Goal: Task Accomplishment & Management: Complete application form

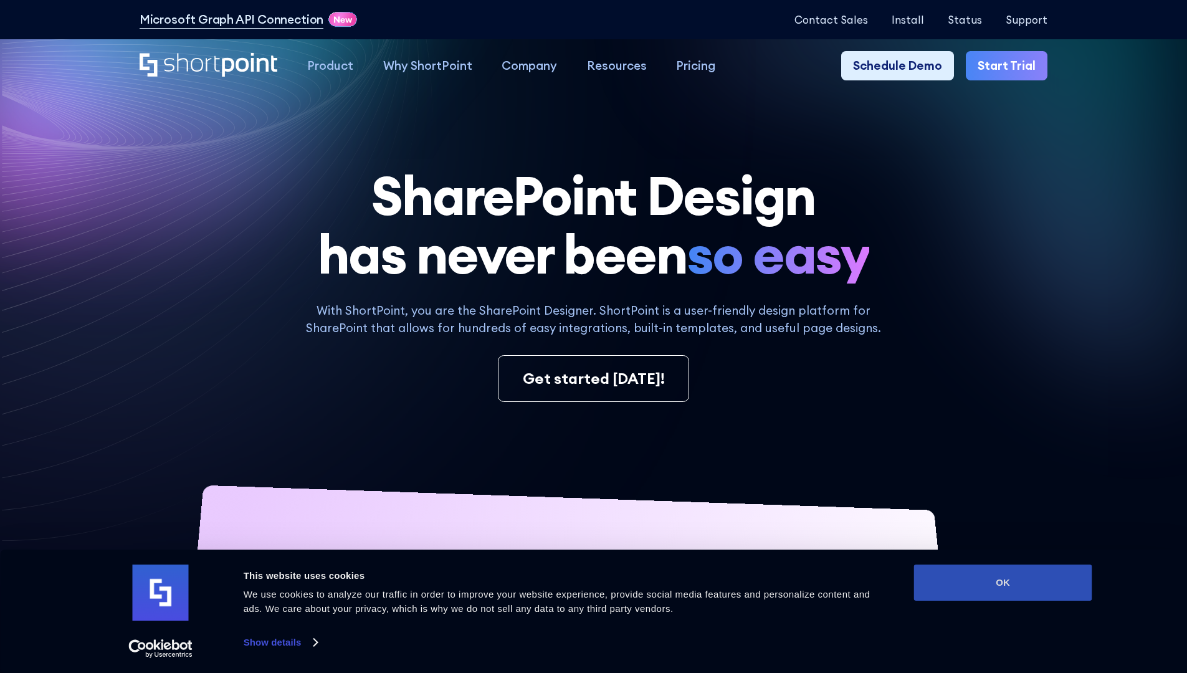
click at [1002, 583] on button "OK" at bounding box center [1003, 582] width 178 height 36
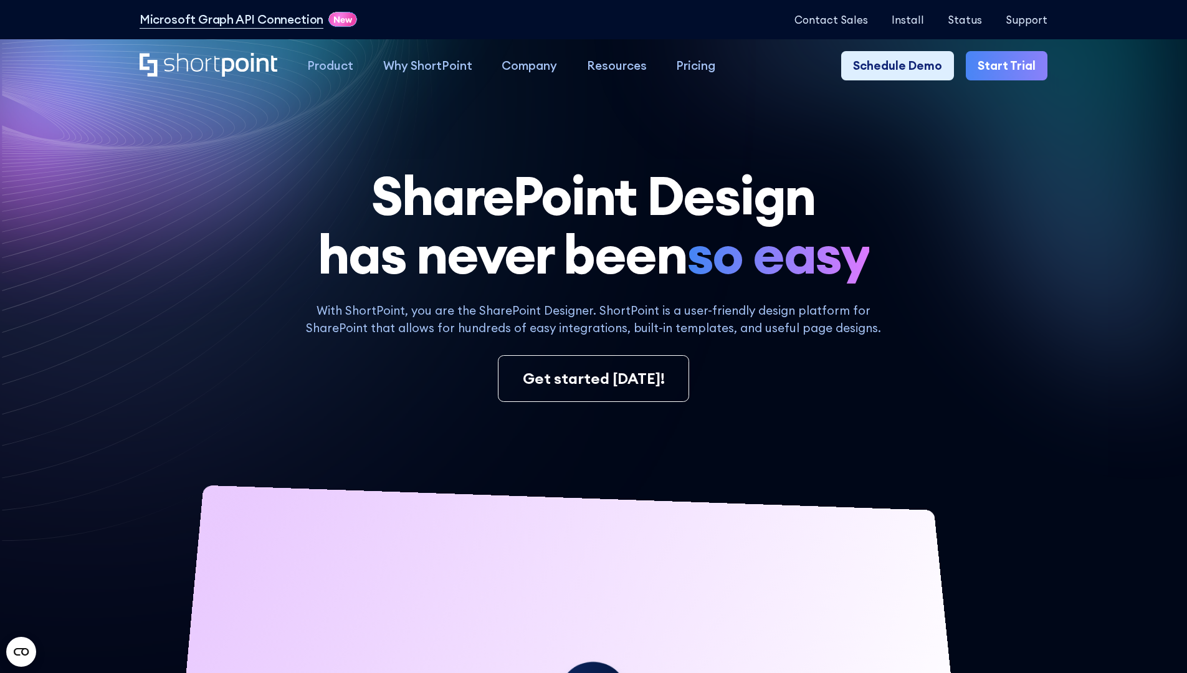
click at [1011, 66] on link "Start Trial" at bounding box center [1007, 66] width 82 height 30
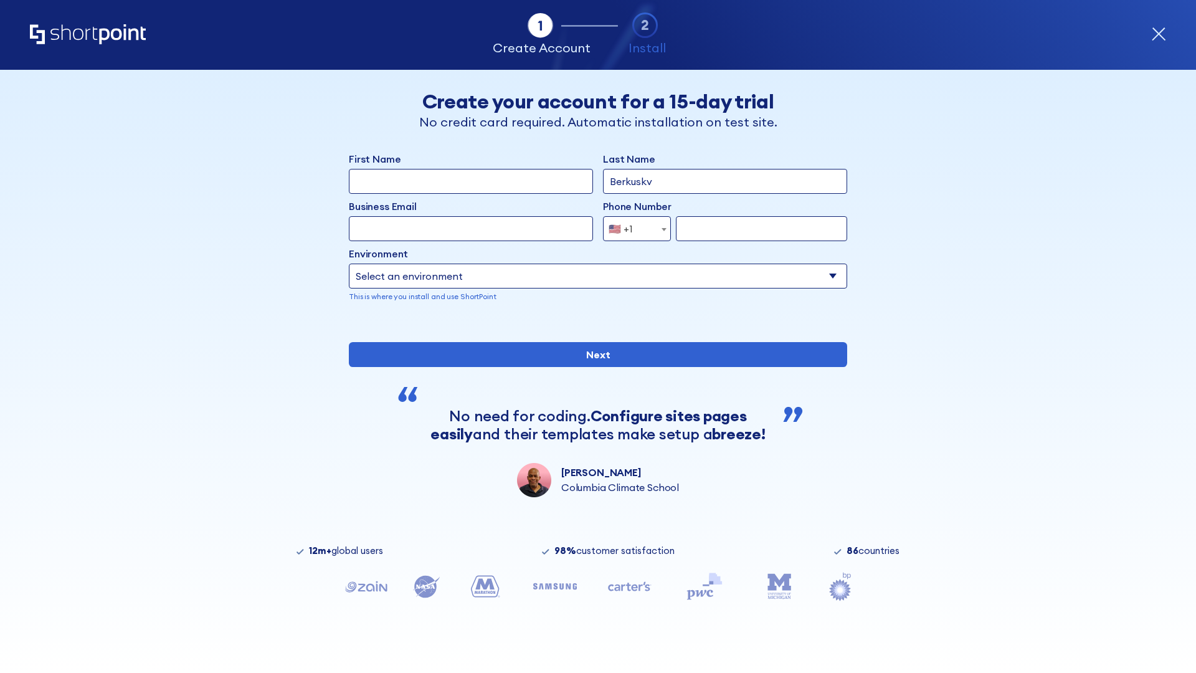
type input "Berkuskv"
type input "test@shortpoint.com"
type input "2125556789"
select select "Microsoft 365"
type input "2125556789"
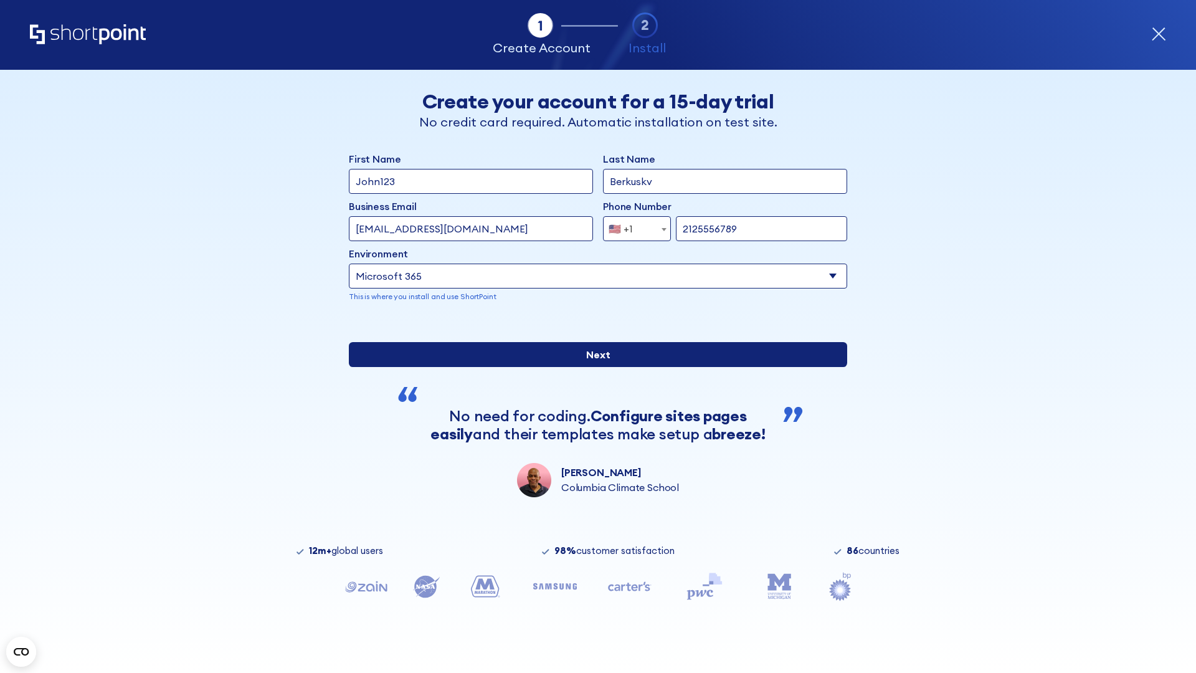
click at [593, 471] on div "First Name John123 Last Name Berkuskv Business Email Invalid Email Address test…" at bounding box center [598, 324] width 498 height 346
click at [593, 367] on input "Next" at bounding box center [598, 354] width 498 height 25
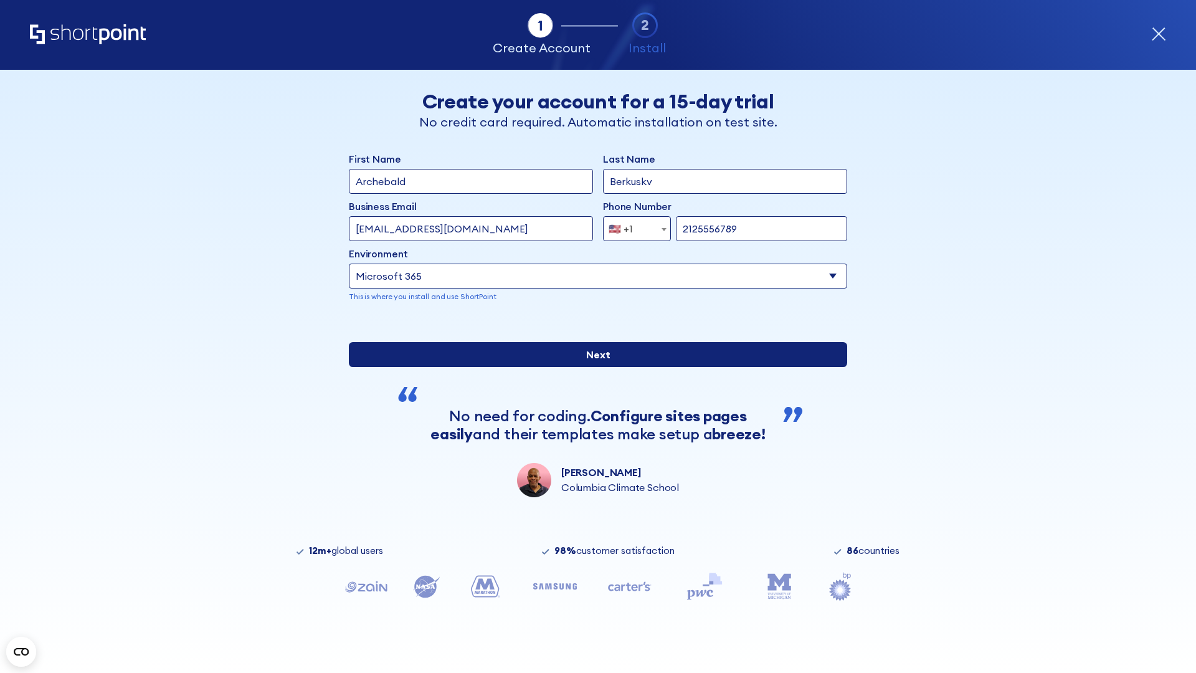
type input "Archebald"
click at [593, 367] on input "Next" at bounding box center [598, 354] width 498 height 25
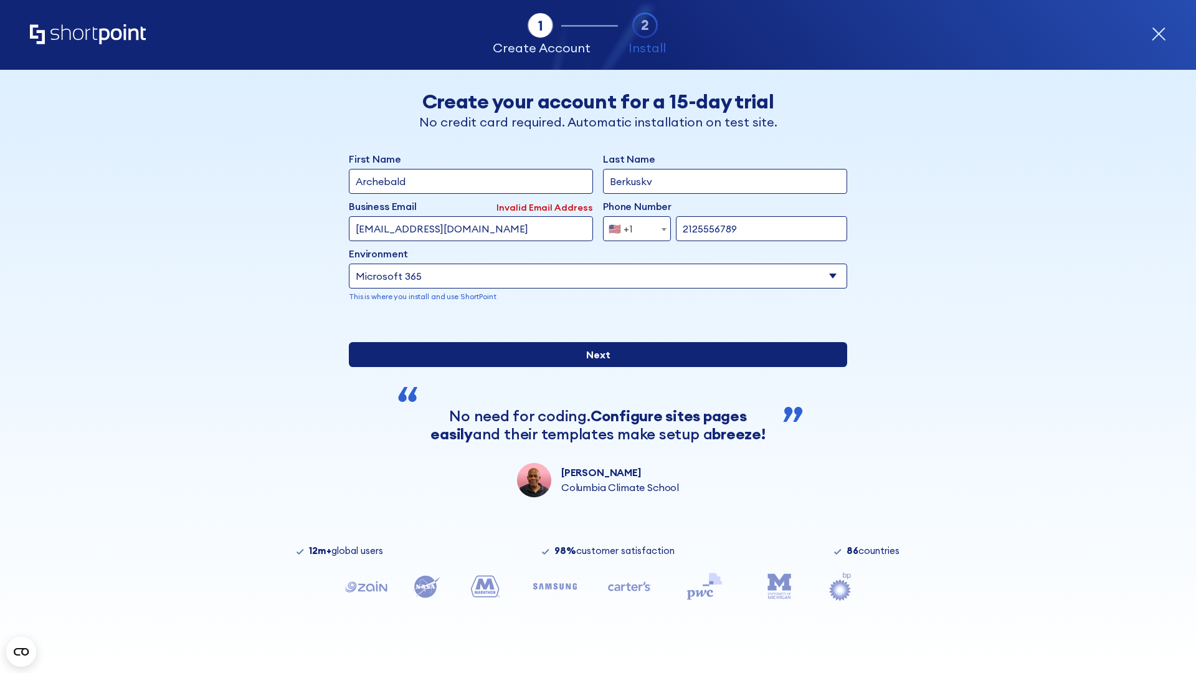
click at [593, 367] on input "Next" at bounding box center [598, 354] width 498 height 25
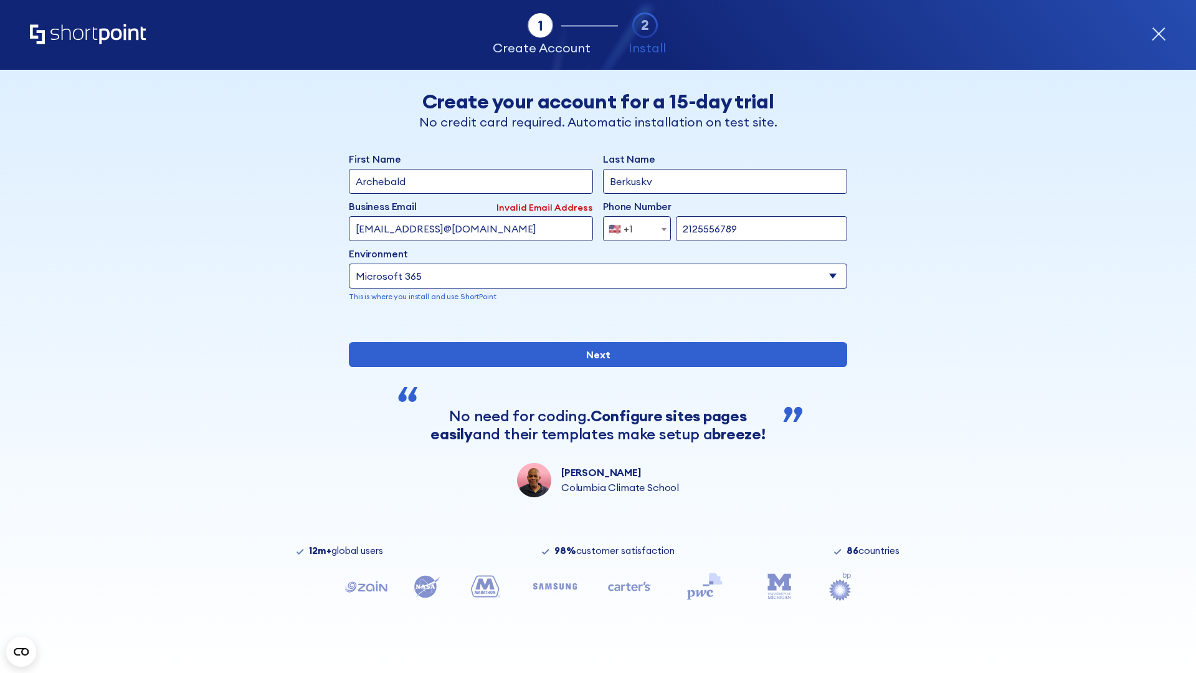
type input "testEmail@protonmail.comtest@shortpoint.com"
click at [632, 229] on span "🇺🇸 +1" at bounding box center [625, 228] width 42 height 25
select select "+966"
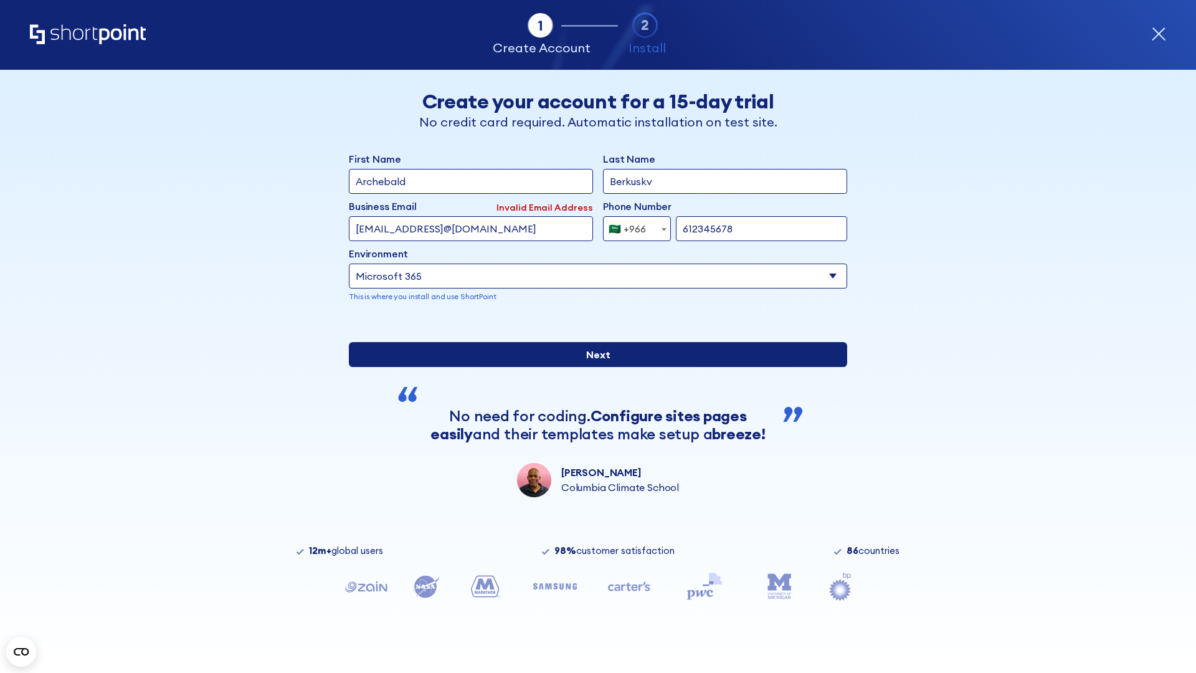
type input "612345678"
click at [593, 367] on input "Next" at bounding box center [598, 354] width 498 height 25
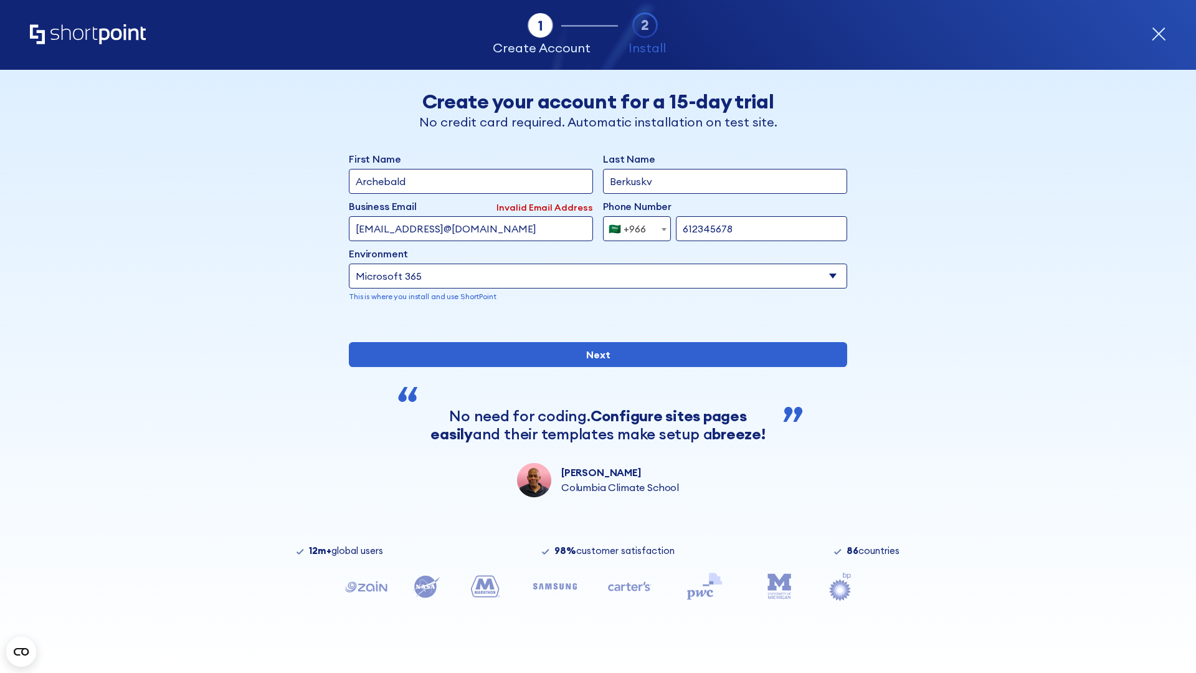
click at [632, 229] on div "🇸🇦 +966" at bounding box center [627, 228] width 37 height 25
select select "+971"
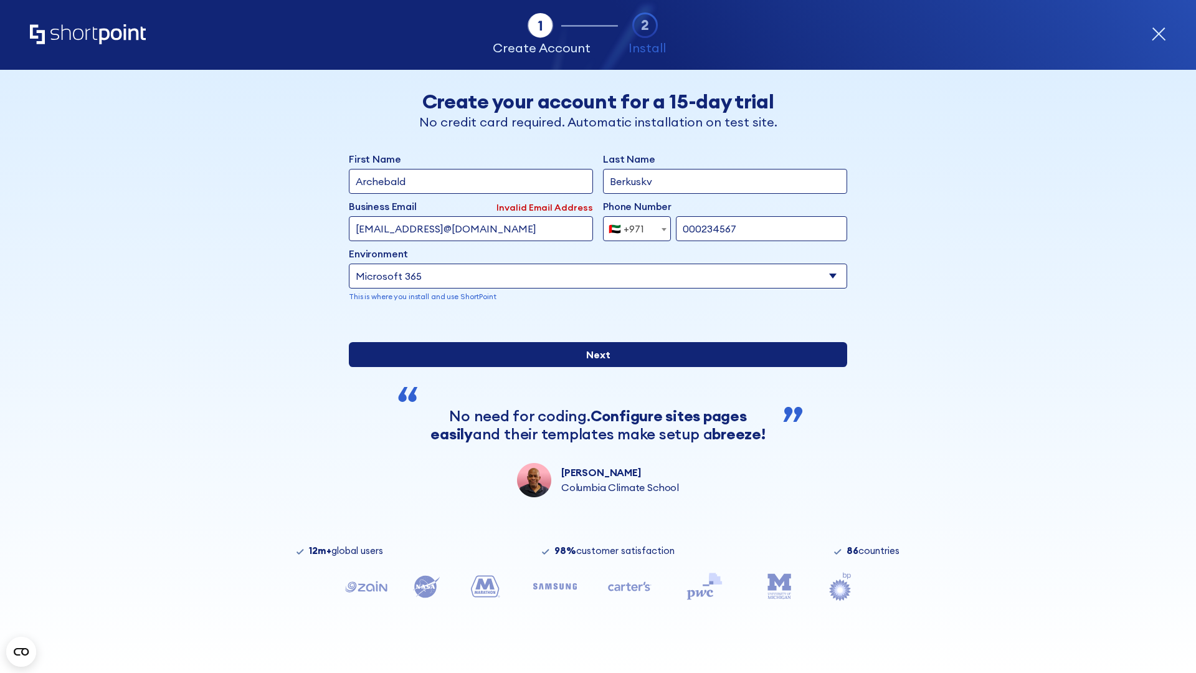
type input "000234567"
click at [593, 367] on input "Next" at bounding box center [598, 354] width 498 height 25
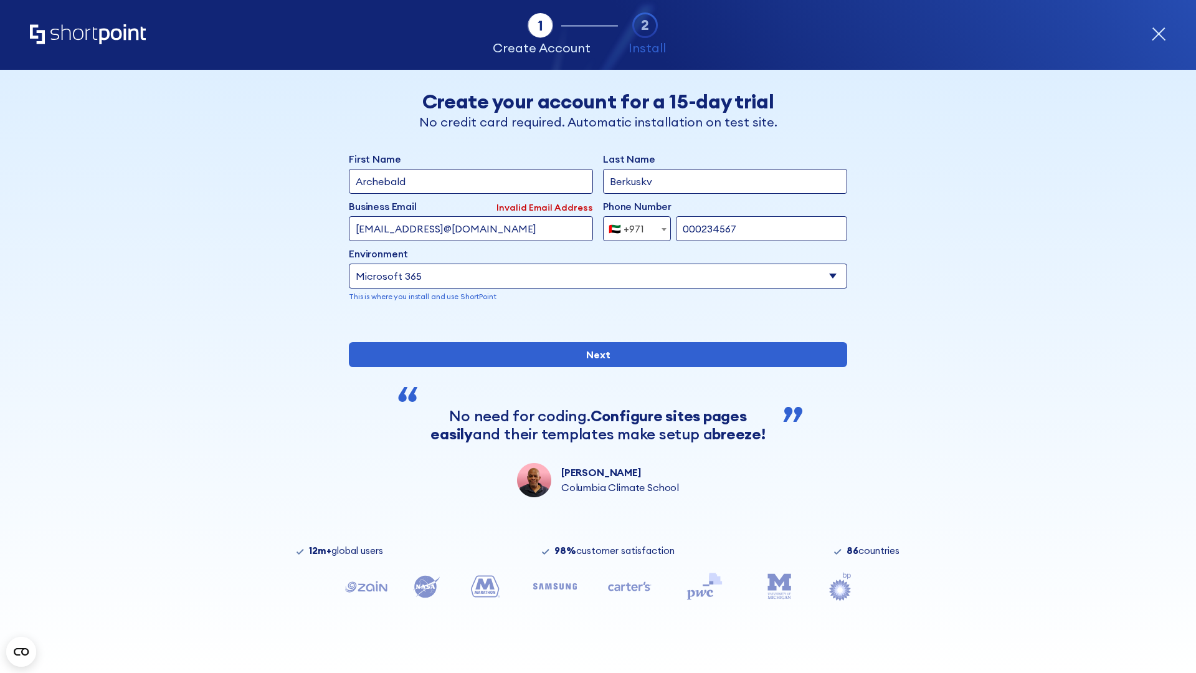
click at [632, 229] on div "🇦🇪 +971" at bounding box center [627, 228] width 36 height 25
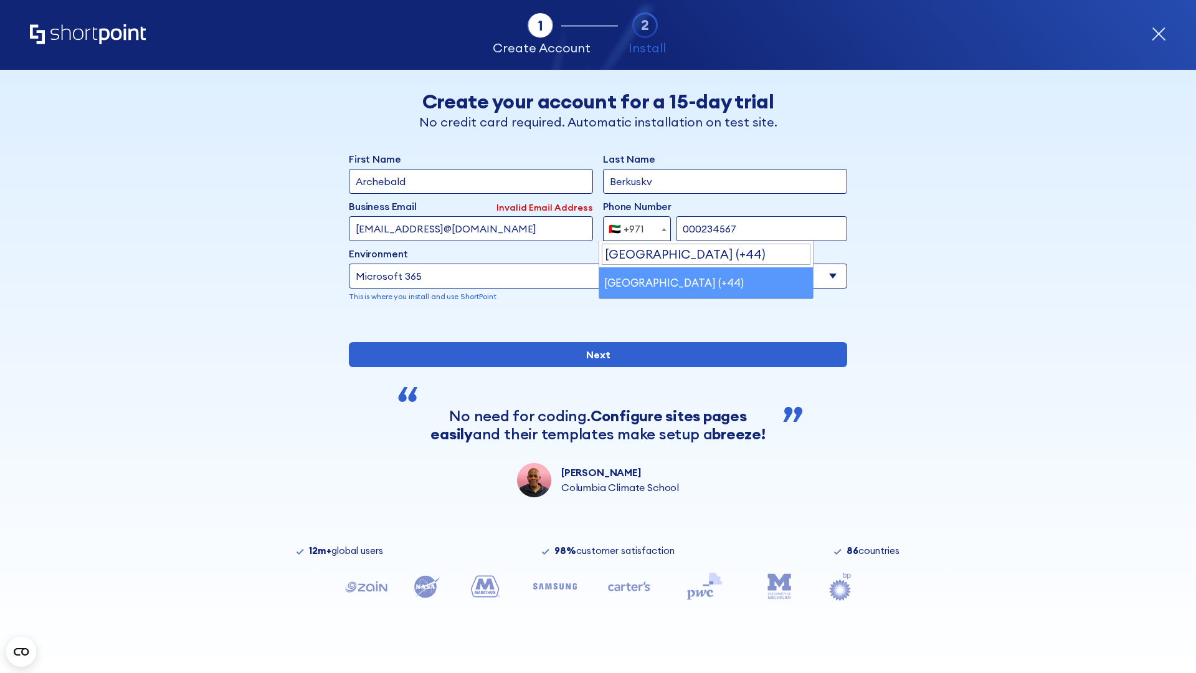
select select "+44"
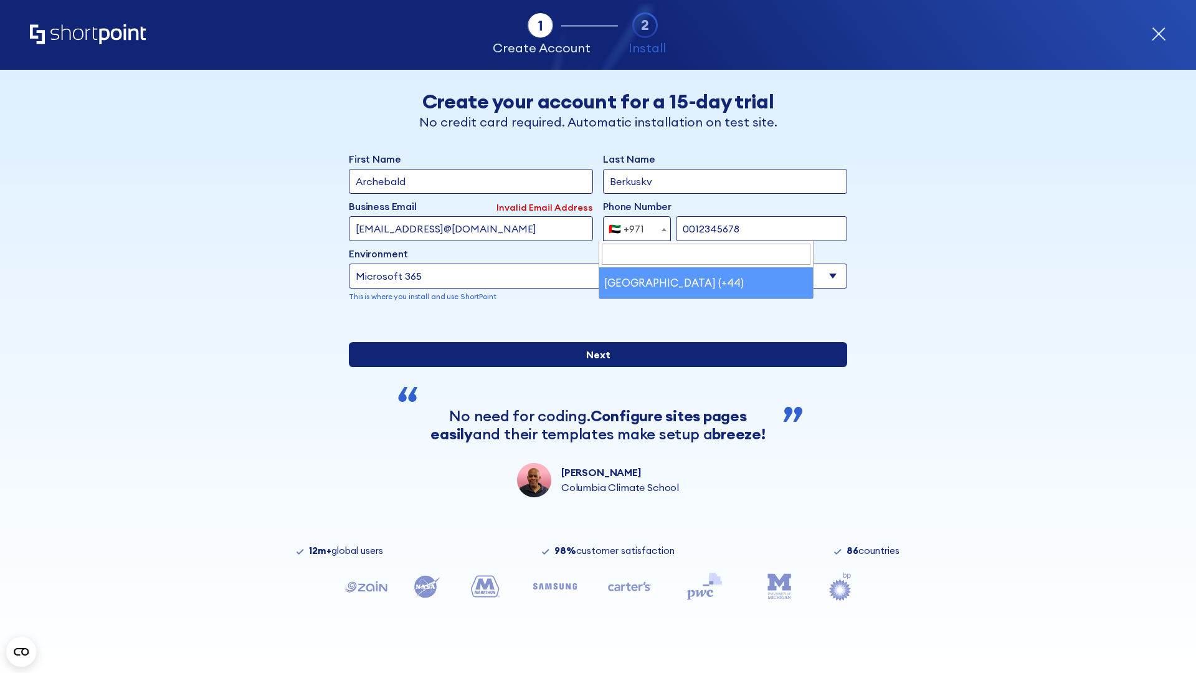
type input "0012345678"
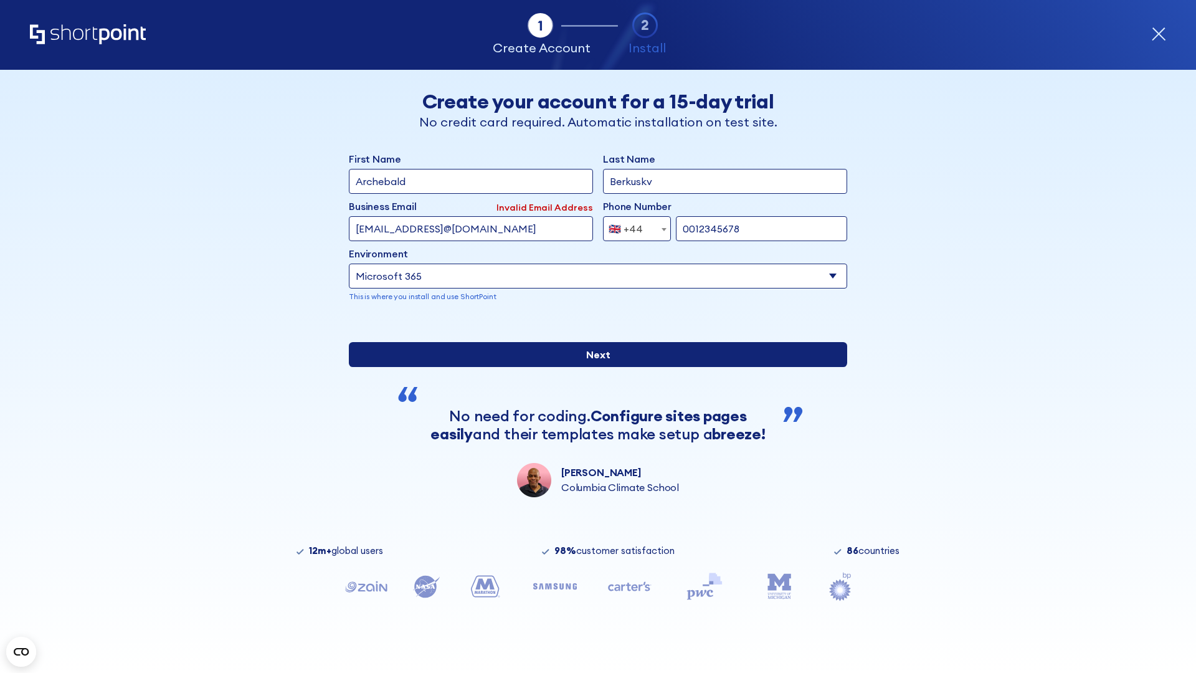
click at [593, 367] on input "Next" at bounding box center [598, 354] width 498 height 25
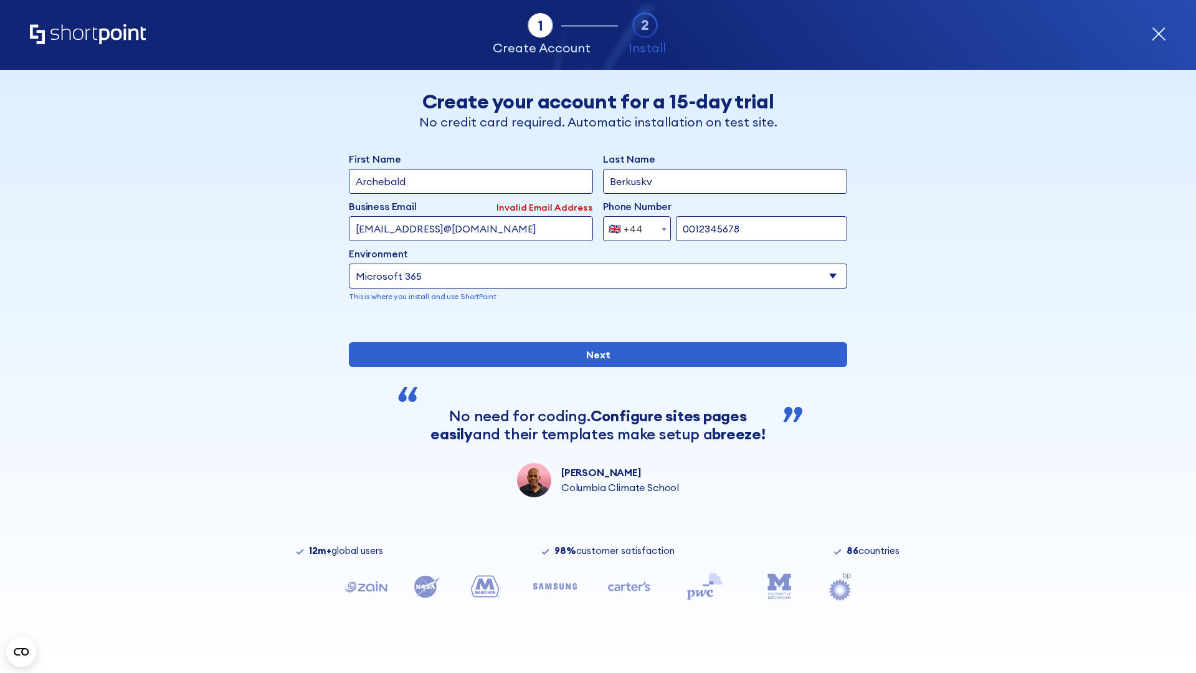
click at [632, 229] on div "🇬🇧 +44" at bounding box center [626, 228] width 34 height 25
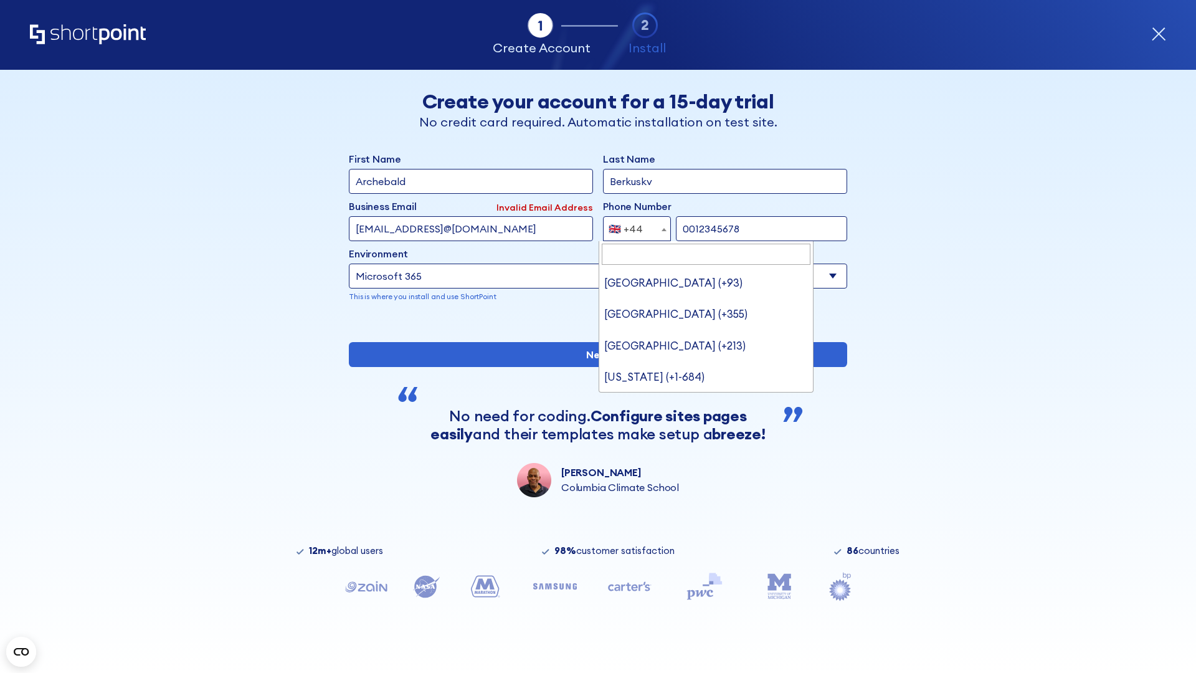
type input "Ukraine (+380)"
select select "+380"
type input "5034517890"
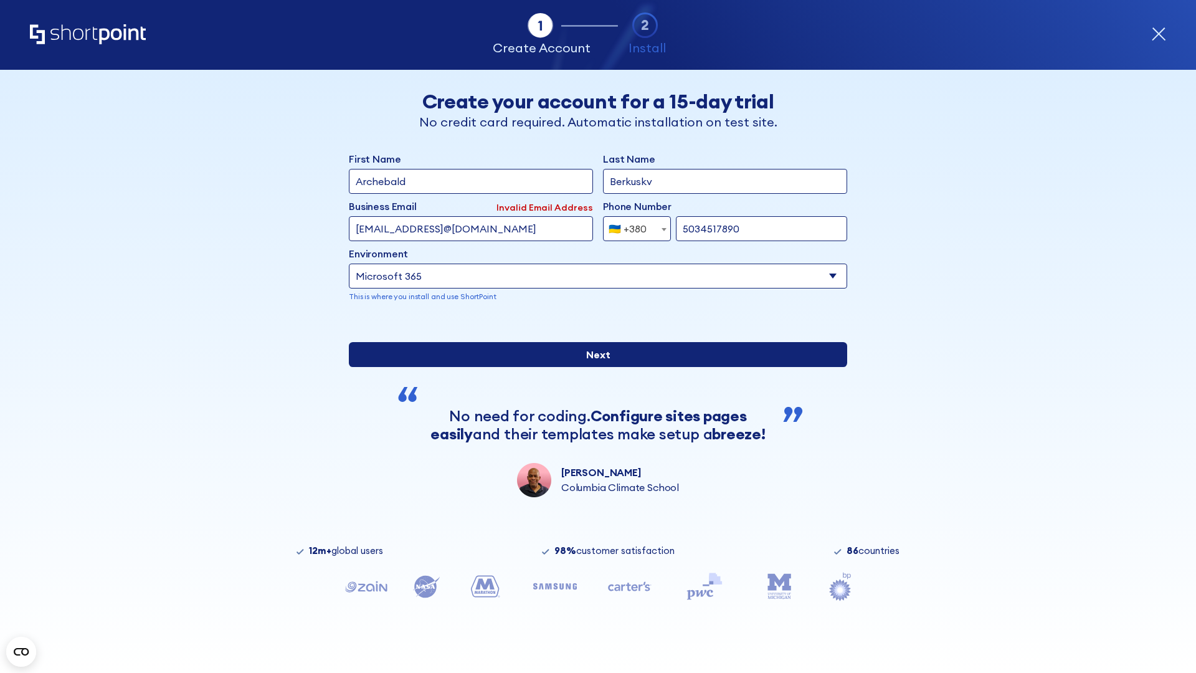
click at [593, 367] on input "Next" at bounding box center [598, 354] width 498 height 25
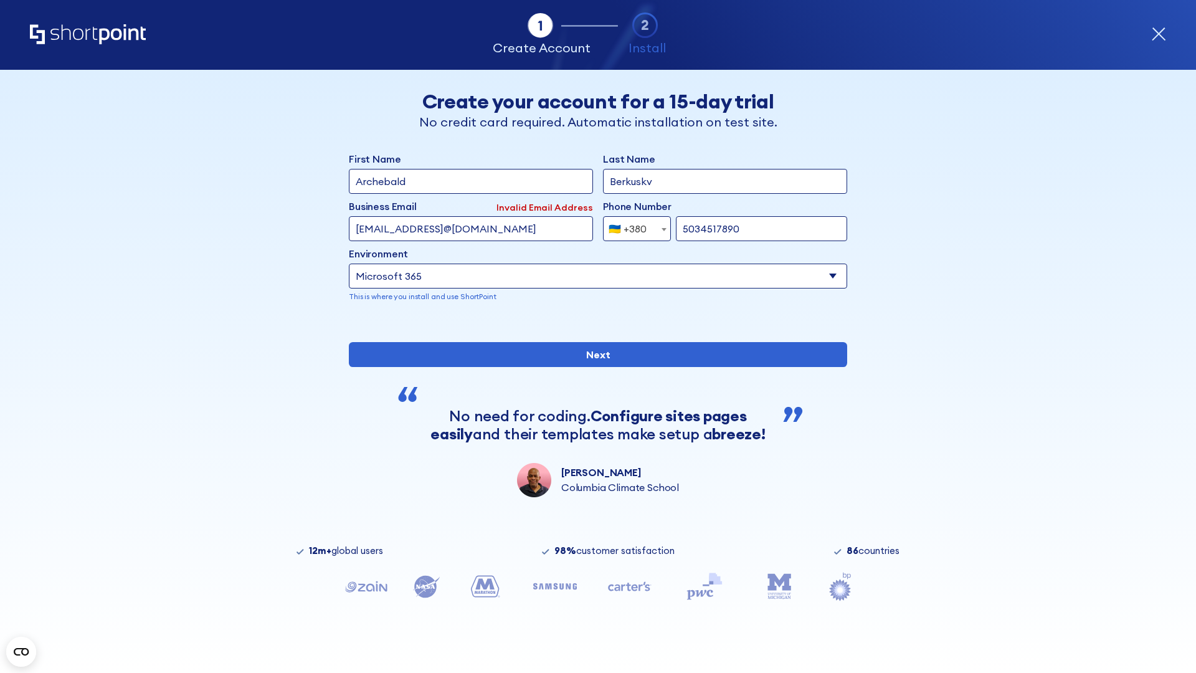
click at [632, 229] on div "🇺🇦 +380" at bounding box center [628, 228] width 38 height 25
select select "+1"
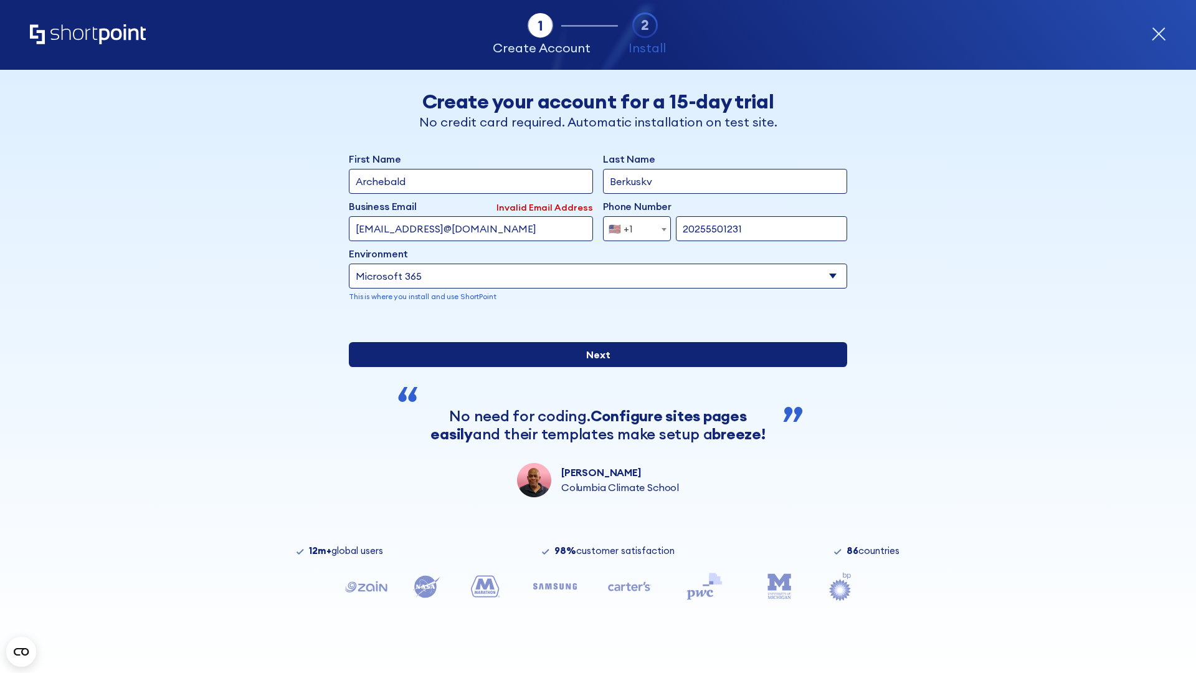
type input "20255501231"
click at [593, 367] on input "Next" at bounding box center [598, 354] width 498 height 25
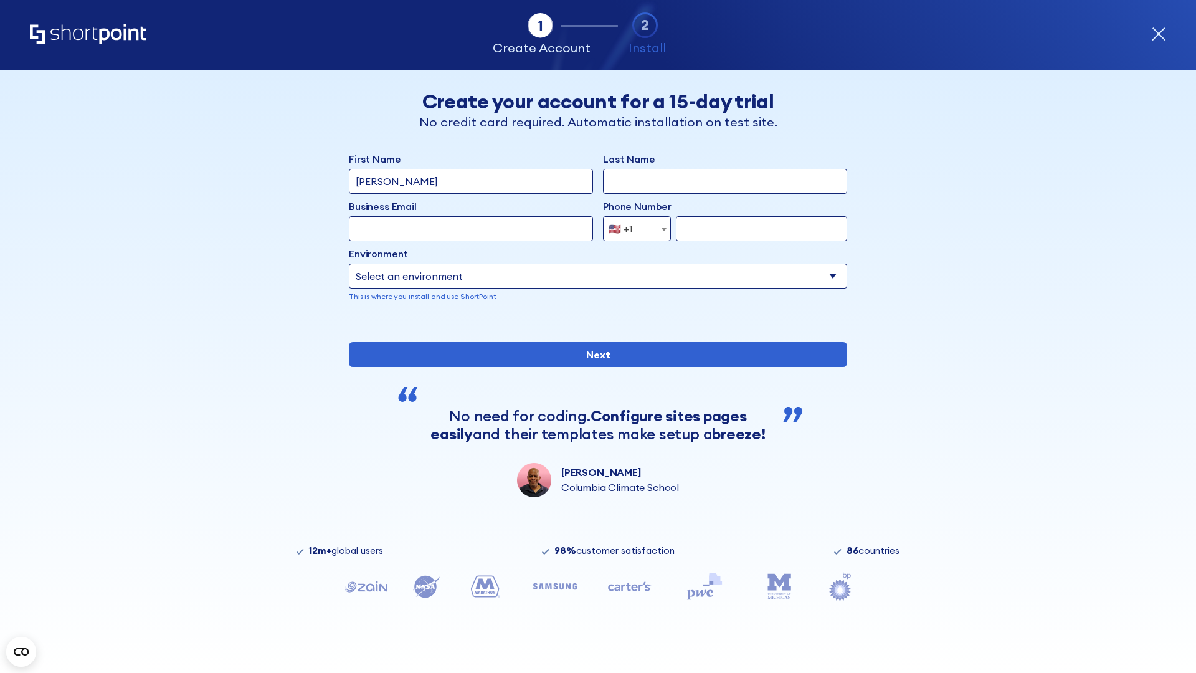
type input "Mary-Jane"
type input "Berkuskv"
type input "john@company.com"
click at [632, 226] on span "🇺🇸 +1" at bounding box center [625, 228] width 42 height 25
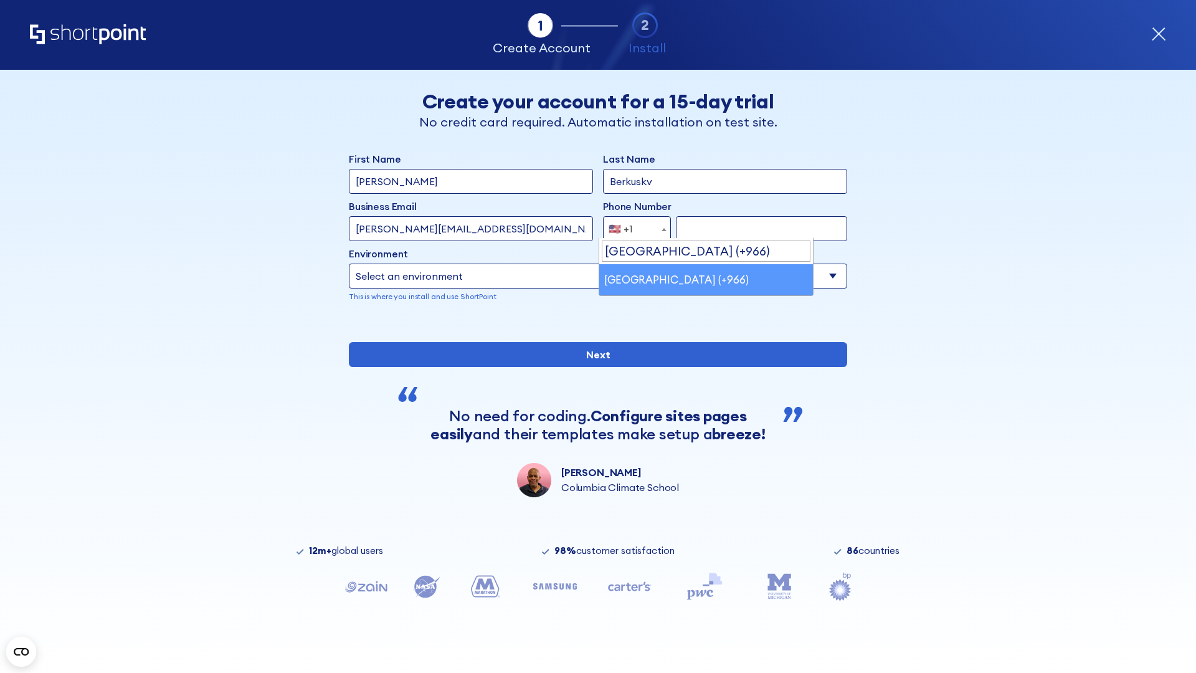
select select "+966"
type input "512345678"
select select "Microsoft 365"
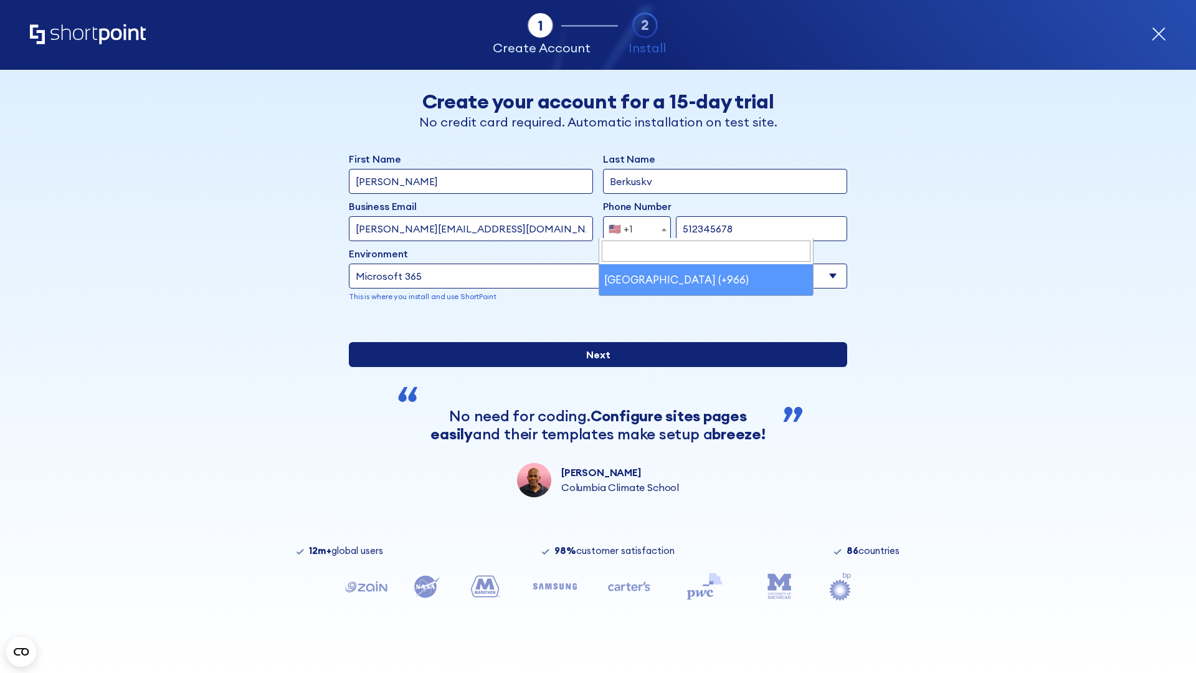
type input "512345678"
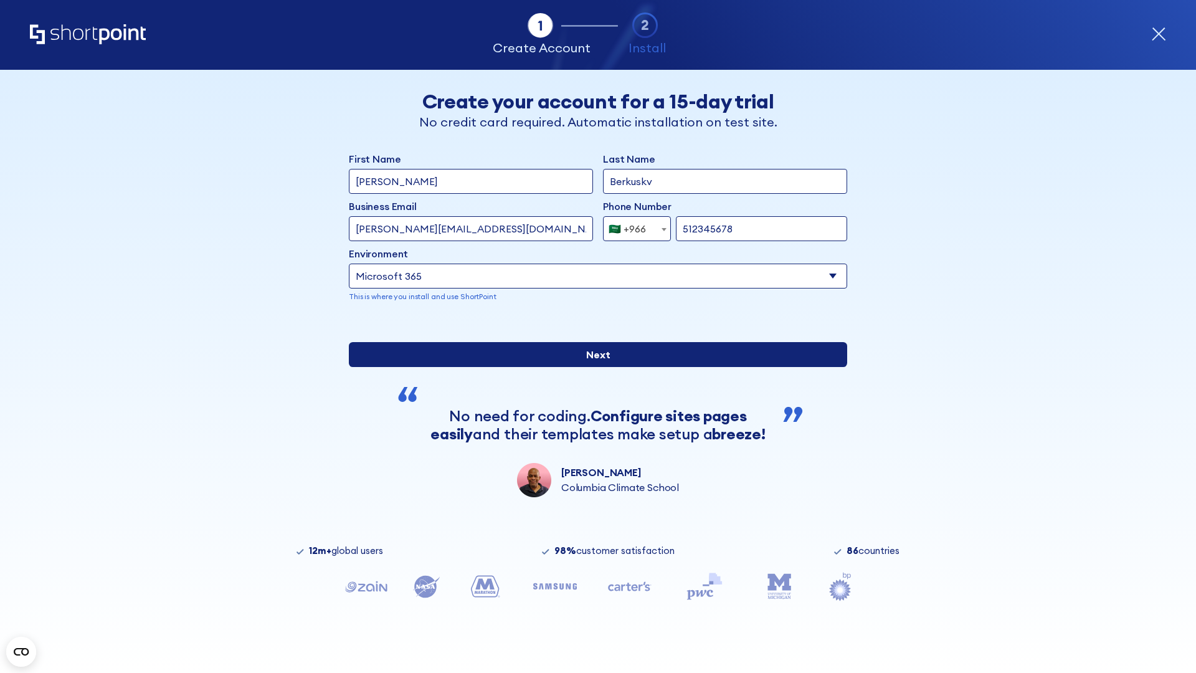
click at [593, 367] on input "Next" at bounding box center [598, 354] width 498 height 25
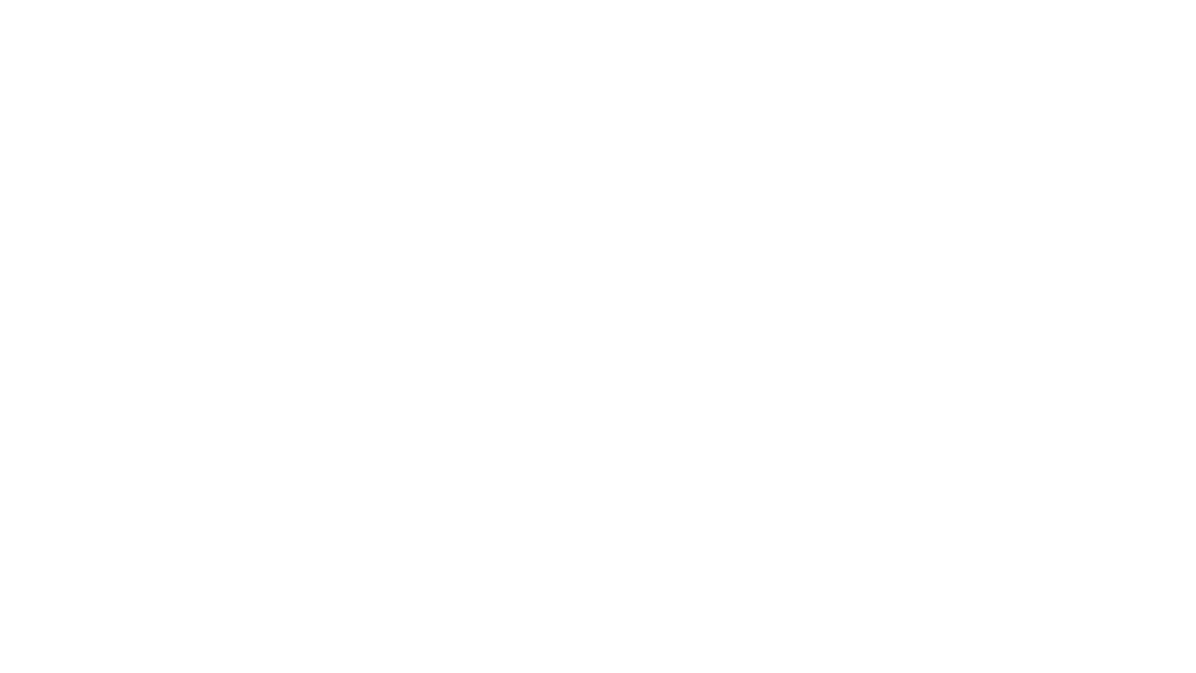
select select "+966"
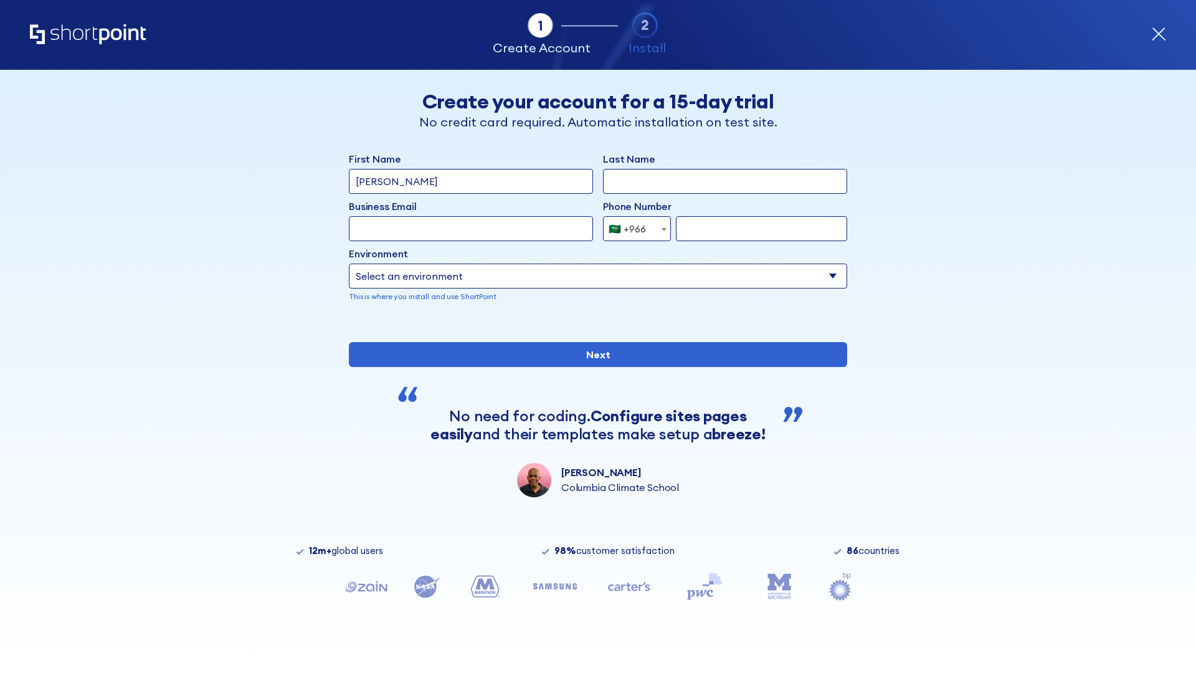
type input "[PERSON_NAME]"
type input "Berkuskv"
type input "hr@mybusiness.org"
click at [632, 226] on div "🇸🇦 +966" at bounding box center [627, 228] width 37 height 25
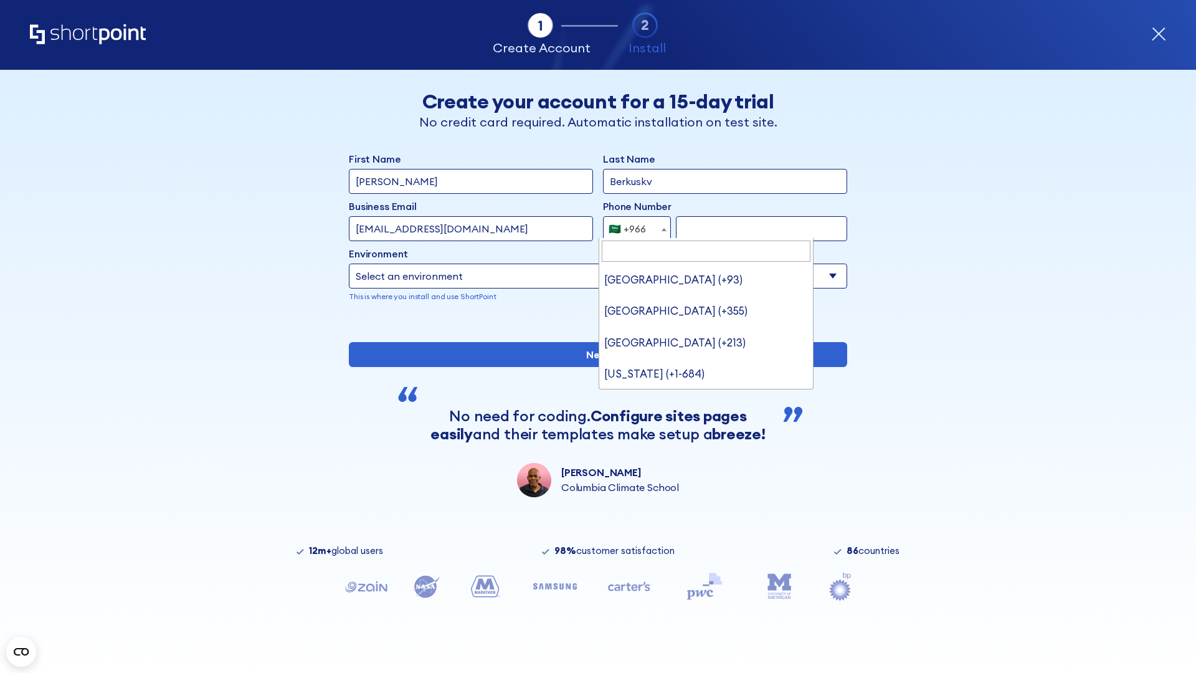
type input "[GEOGRAPHIC_DATA] (+971)"
select select "+971"
type input "501234567"
select select "Microsoft 365"
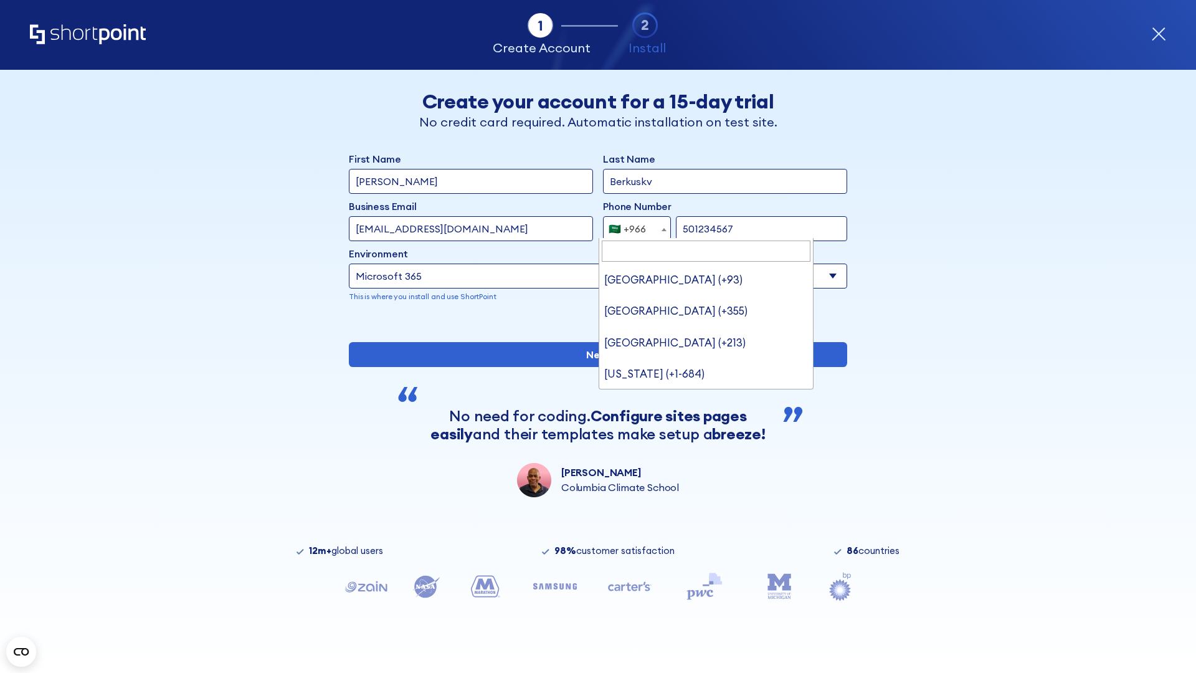
scroll to position [0, 0]
type input "501234567"
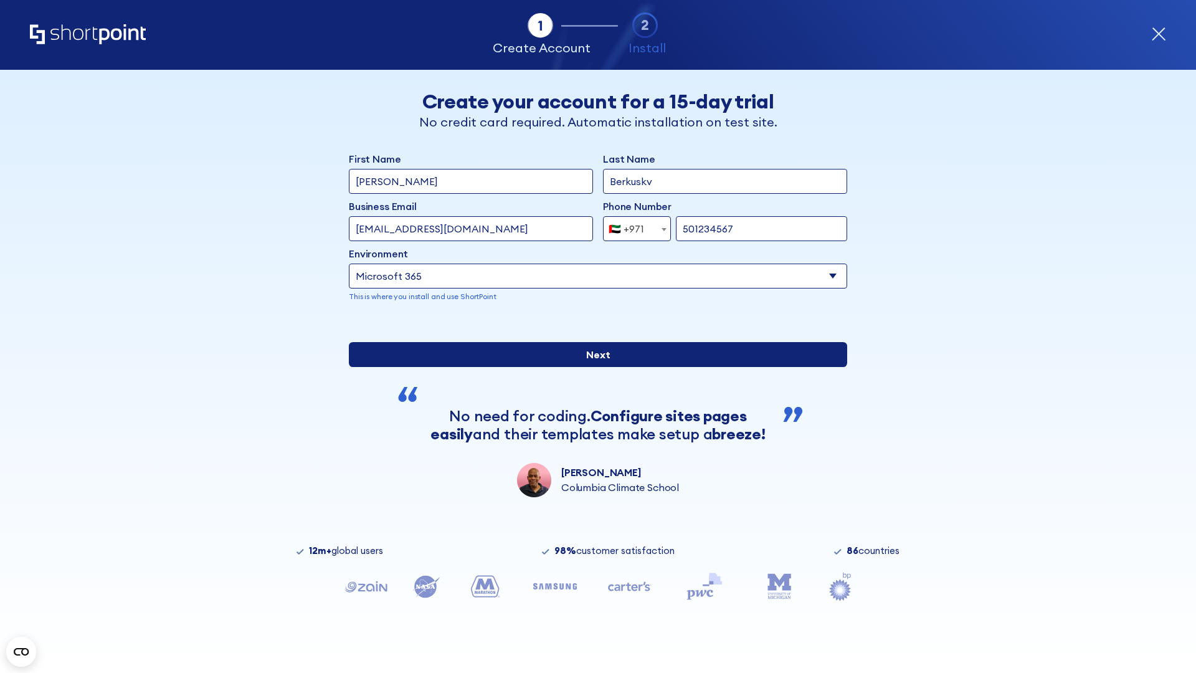
click at [593, 367] on input "Next" at bounding box center [598, 354] width 498 height 25
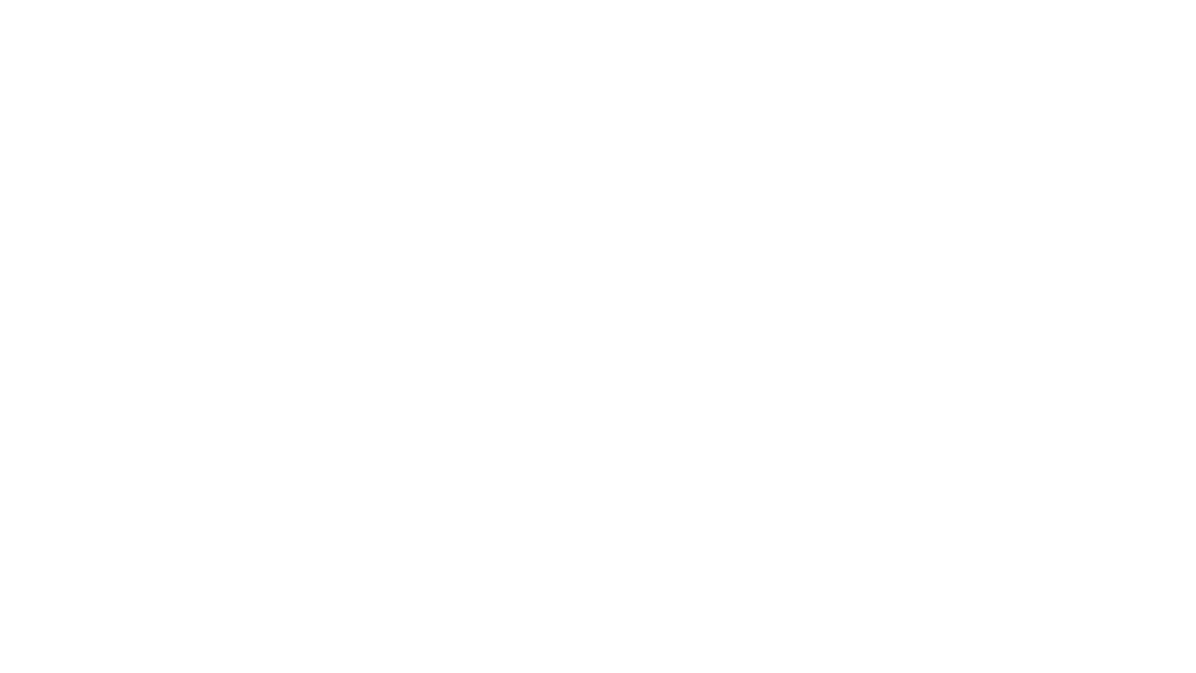
select select "+971"
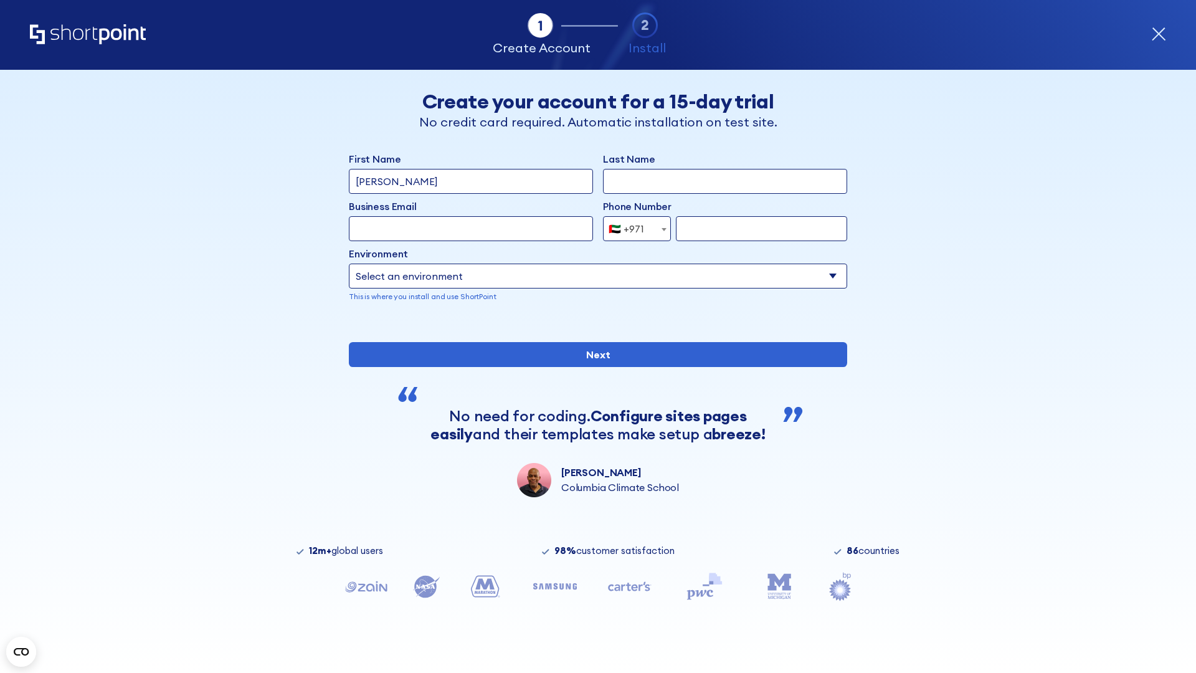
type input "[PERSON_NAME]"
type input "Berkuskv"
type input "[EMAIL_ADDRESS][DOMAIN_NAME]"
click at [632, 229] on div "🇦🇪 +971" at bounding box center [627, 228] width 36 height 25
select select "+44"
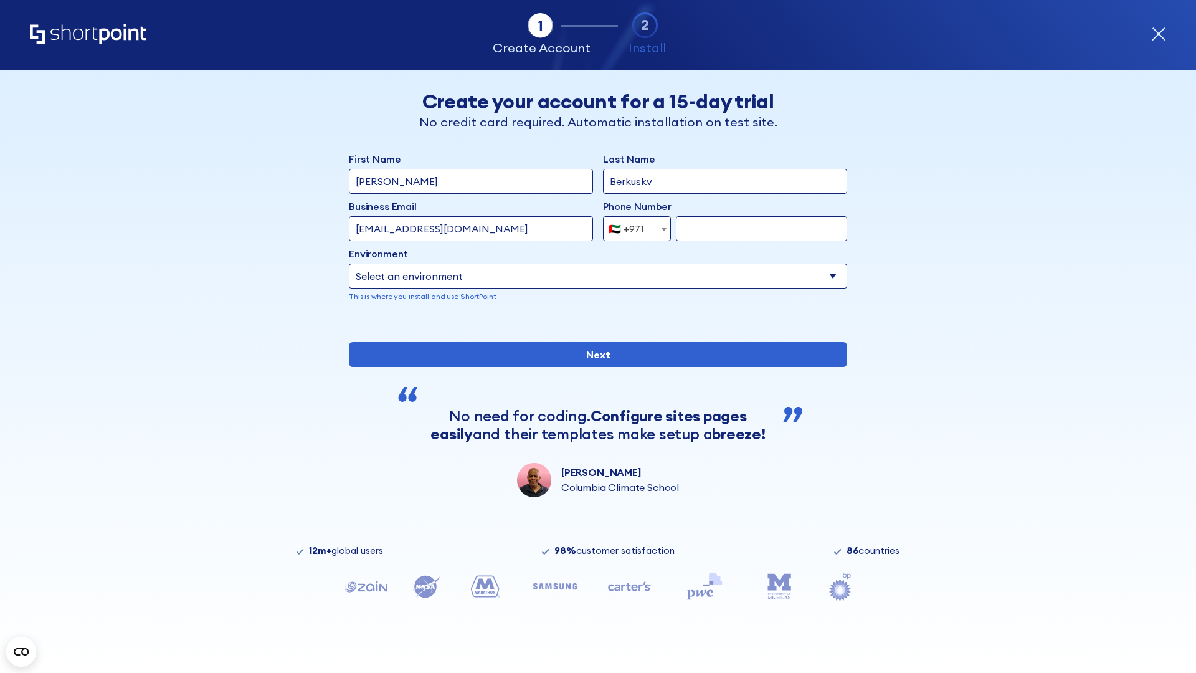
type input "7912345678"
select select "Microsoft 365"
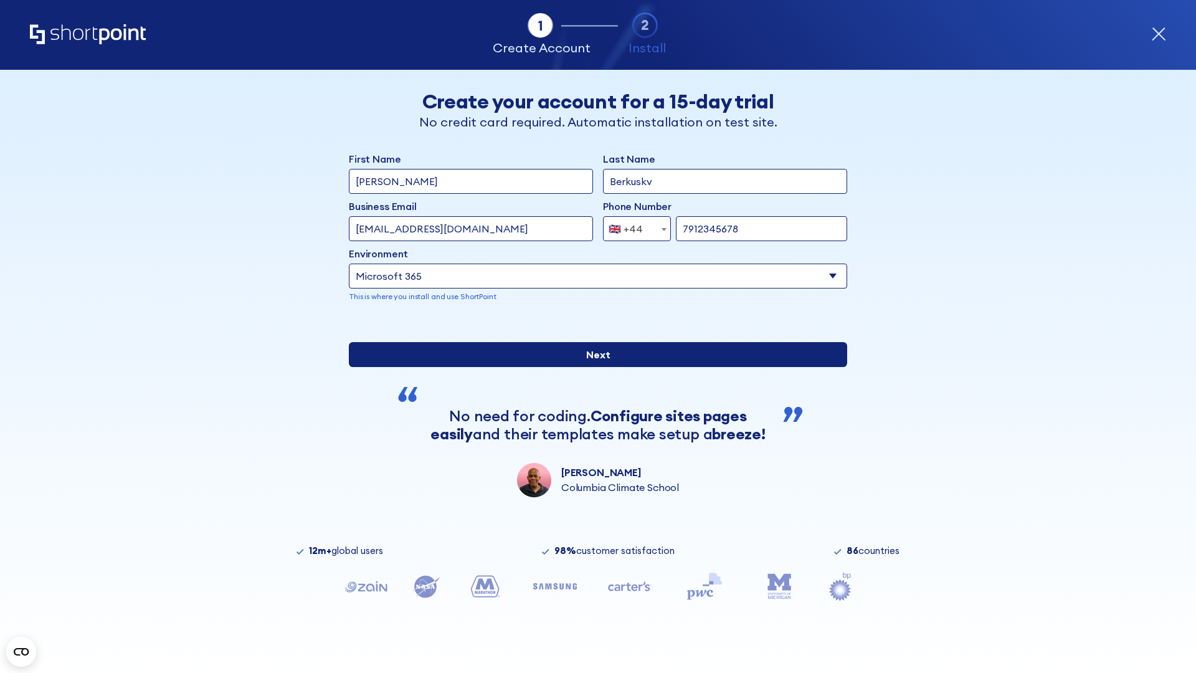
type input "7912345678"
click at [593, 367] on input "Next" at bounding box center [598, 354] width 498 height 25
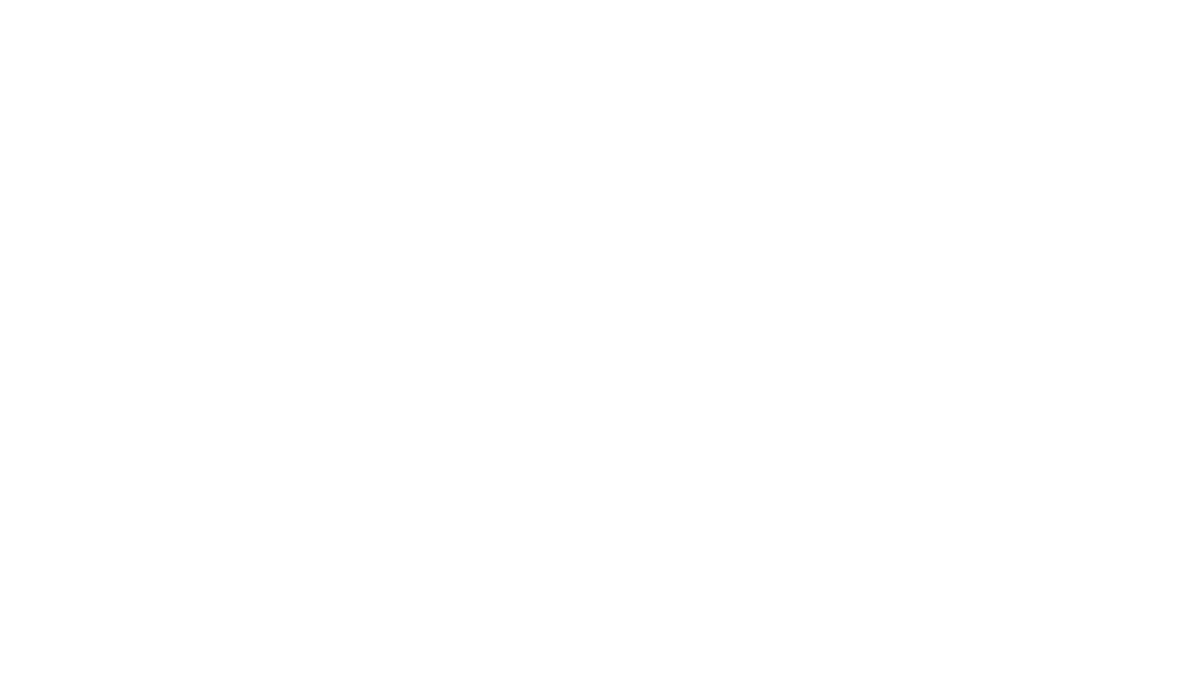
select select "+44"
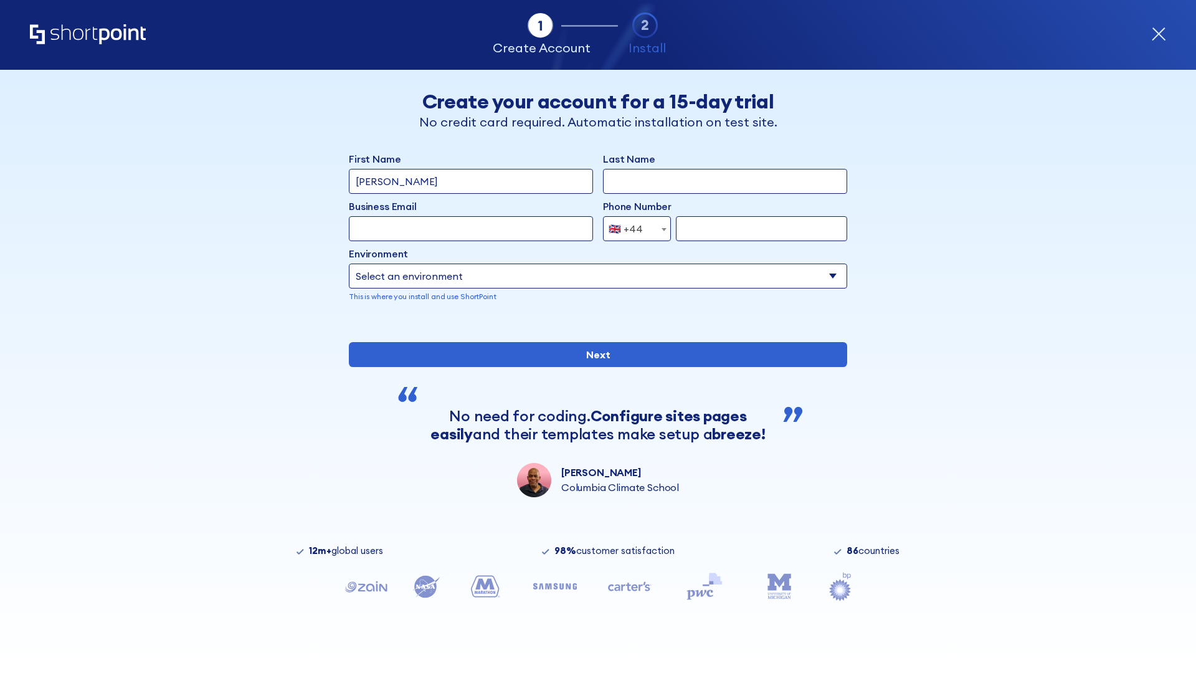
type input "[PERSON_NAME]"
type input "Berkuskv"
type input "[EMAIL_ADDRESS][DOMAIN_NAME]"
click at [632, 229] on div "🇬🇧 +44" at bounding box center [626, 228] width 34 height 25
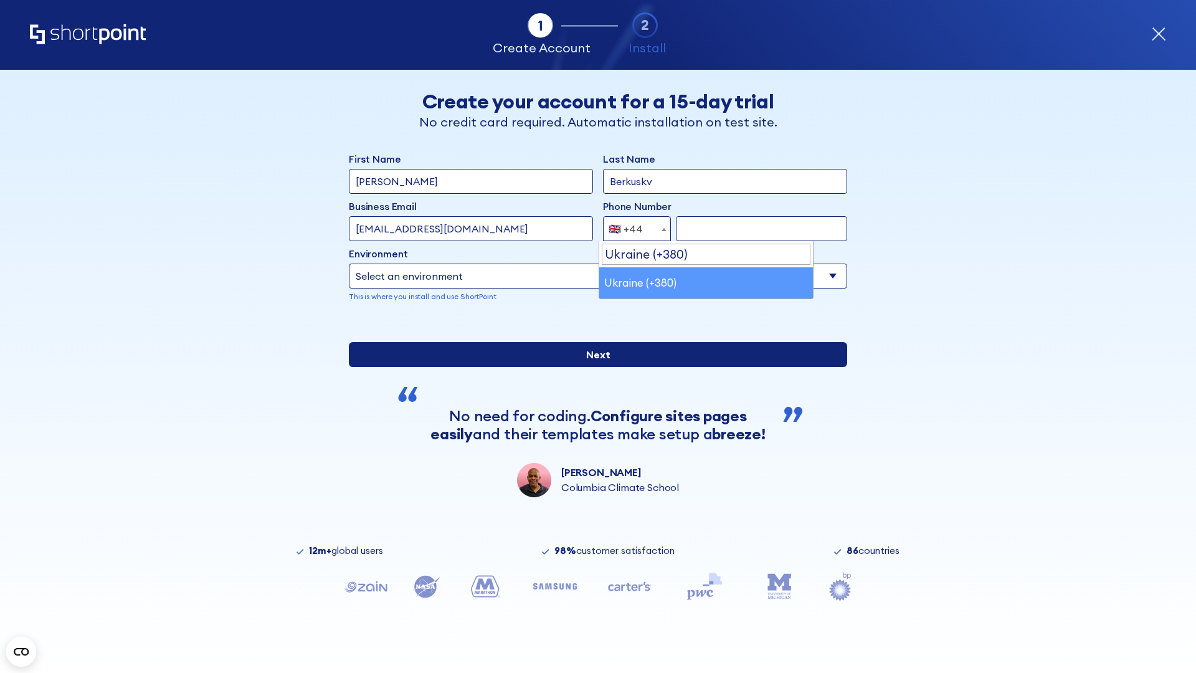
select select "+380"
type input "663451789"
select select "Microsoft 365"
type input "663451789"
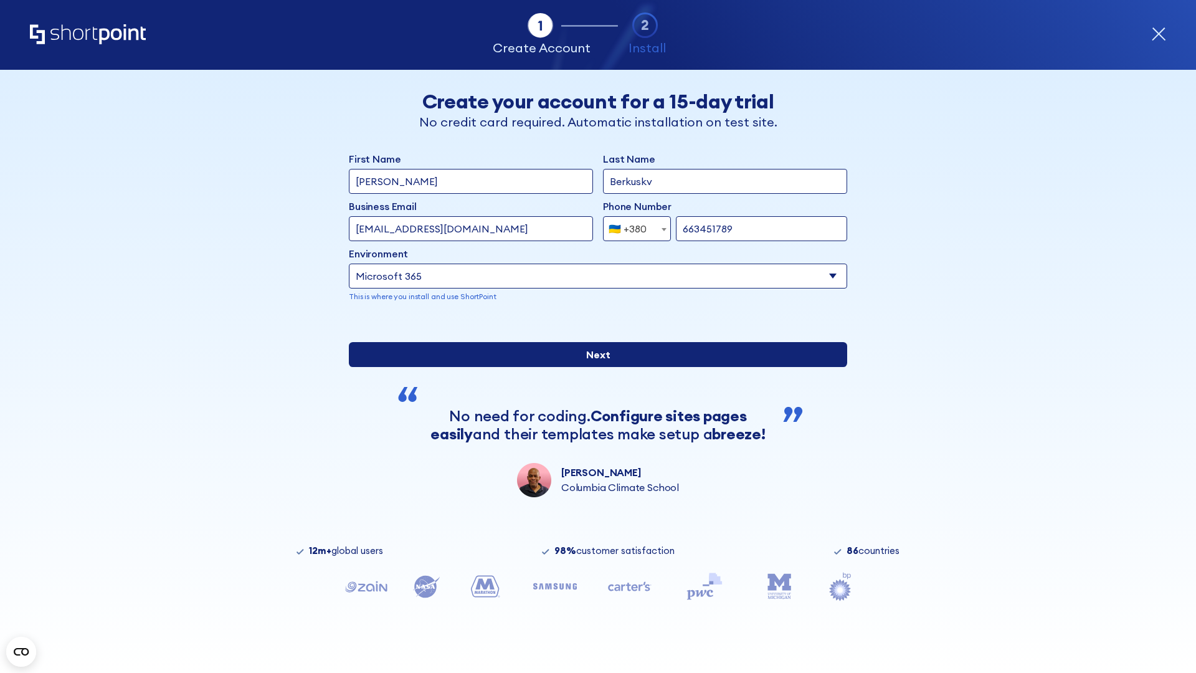
click at [593, 367] on input "Next" at bounding box center [598, 354] width 498 height 25
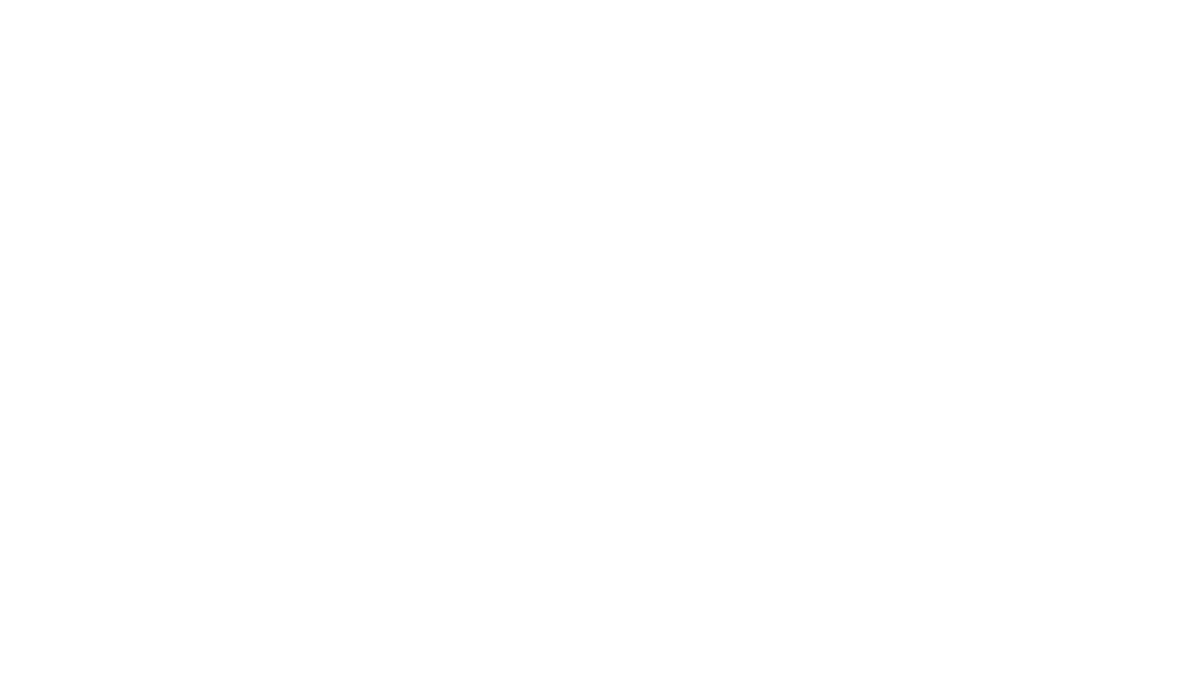
select select "+380"
type input "Élodie L'Haÿ"
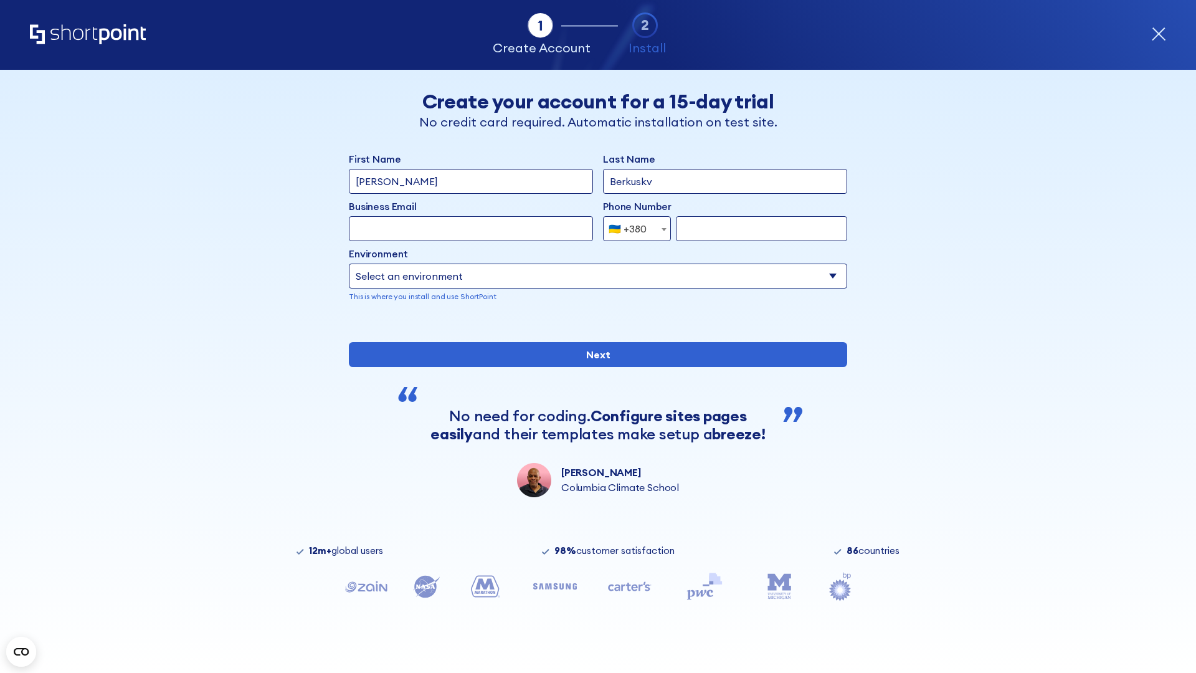
type input "Berkuskv"
type input "team@hospital-uae.health"
click at [632, 229] on div "🇺🇦 +380" at bounding box center [628, 228] width 38 height 25
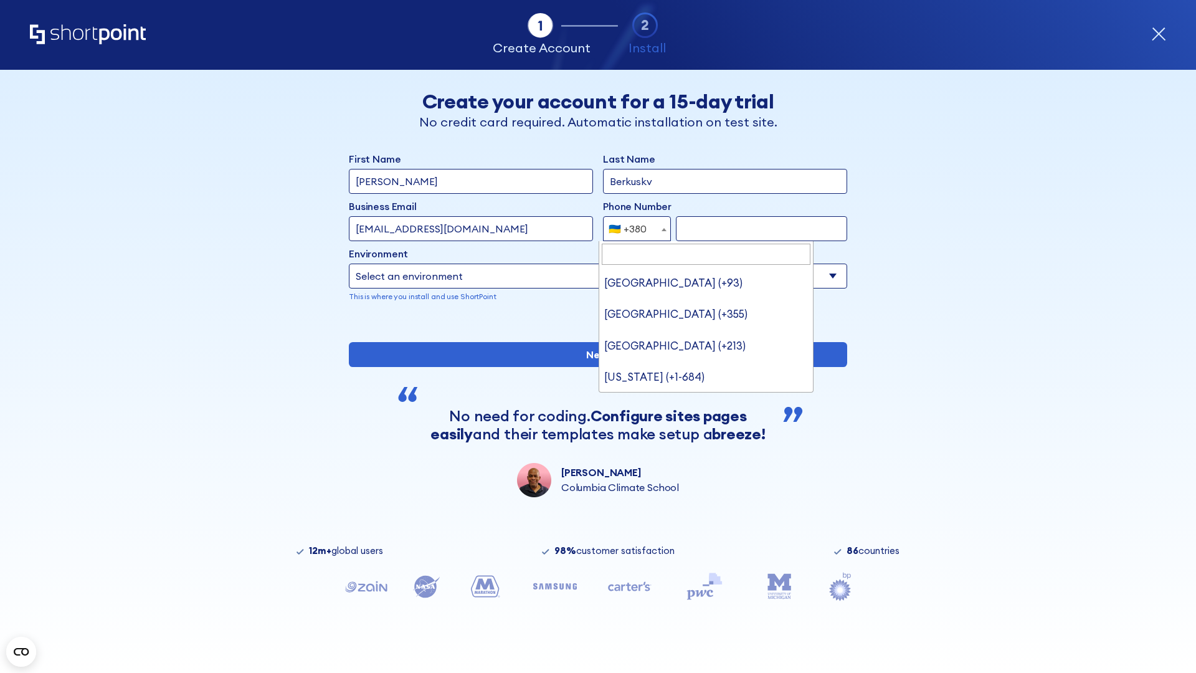
type input "United States (+1)"
select select "+1"
type input "2025550123"
select select "Microsoft 365"
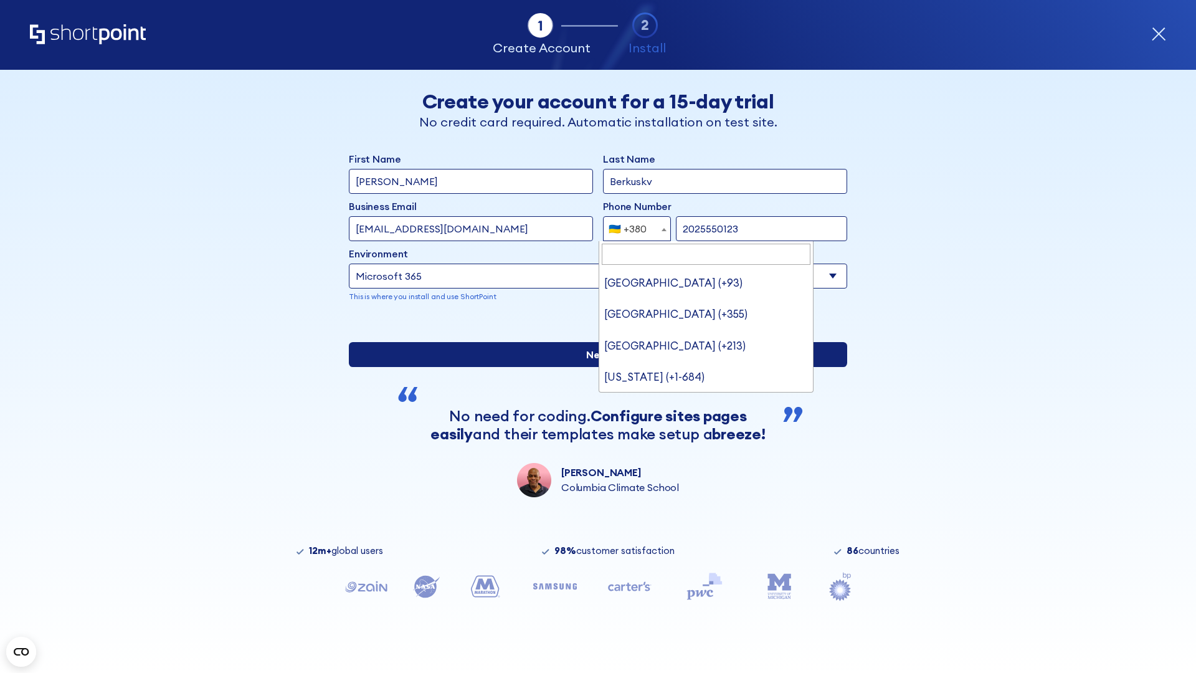
type input "2025550123"
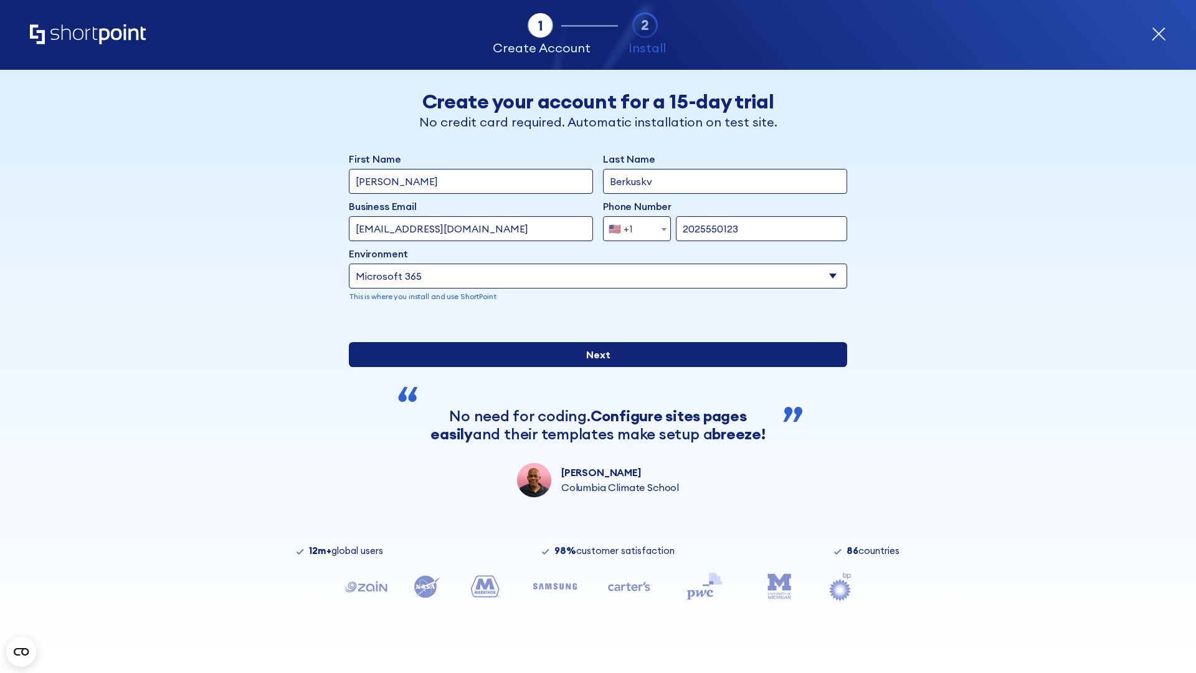
click at [593, 367] on input "Next" at bounding box center [598, 354] width 498 height 25
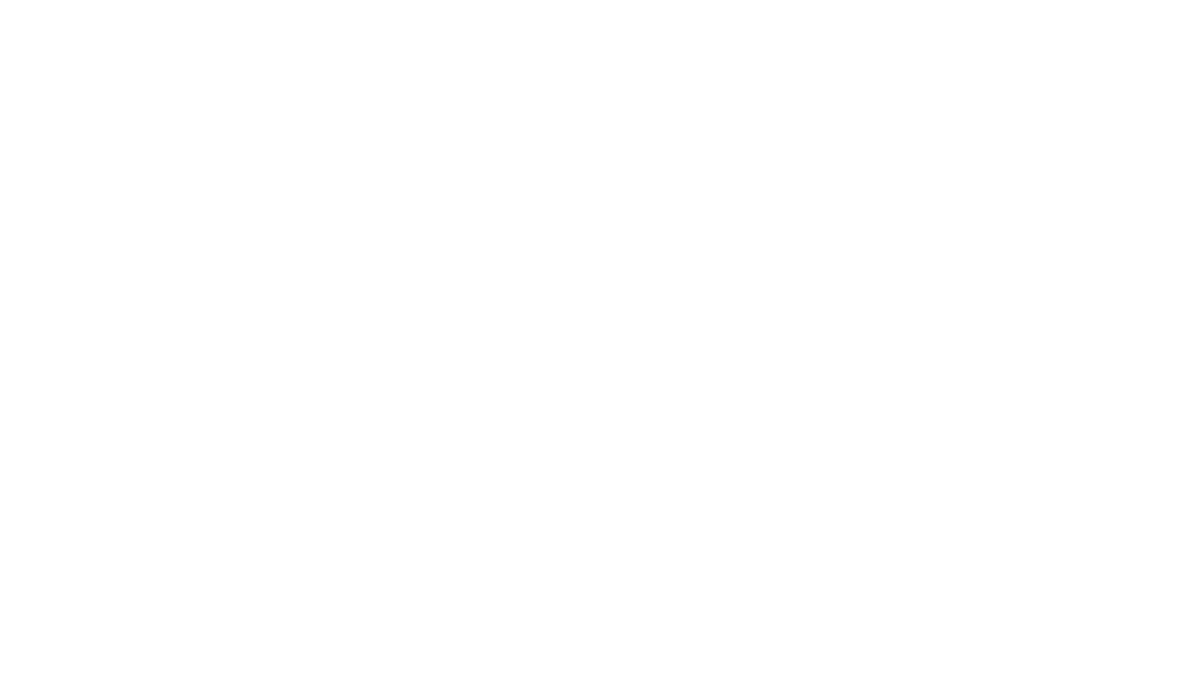
type input "Archebald"
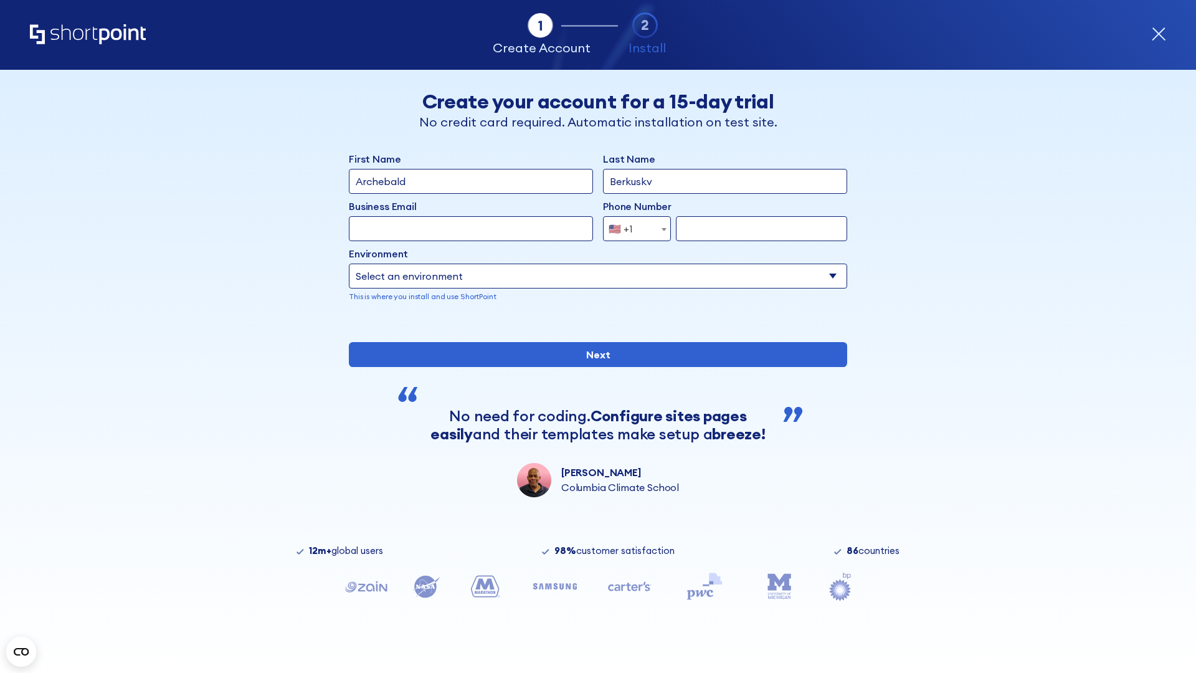
type input "Berkuskv"
type input "[EMAIL_ADDRESS][DOMAIN_NAME]"
type input "2125556789"
select select "SharePoint 2019 (On-Premise)"
type input "2125556789"
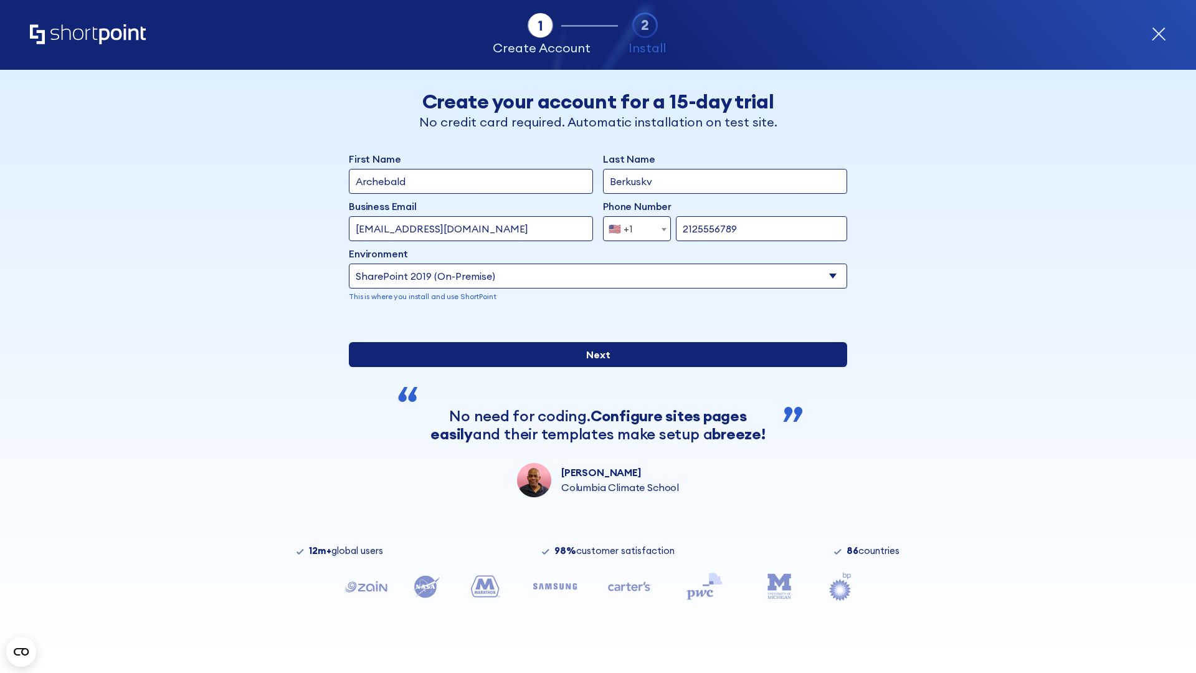
type input "[URL][DOMAIN_NAME]"
click at [593, 367] on input "Next" at bounding box center [598, 354] width 498 height 25
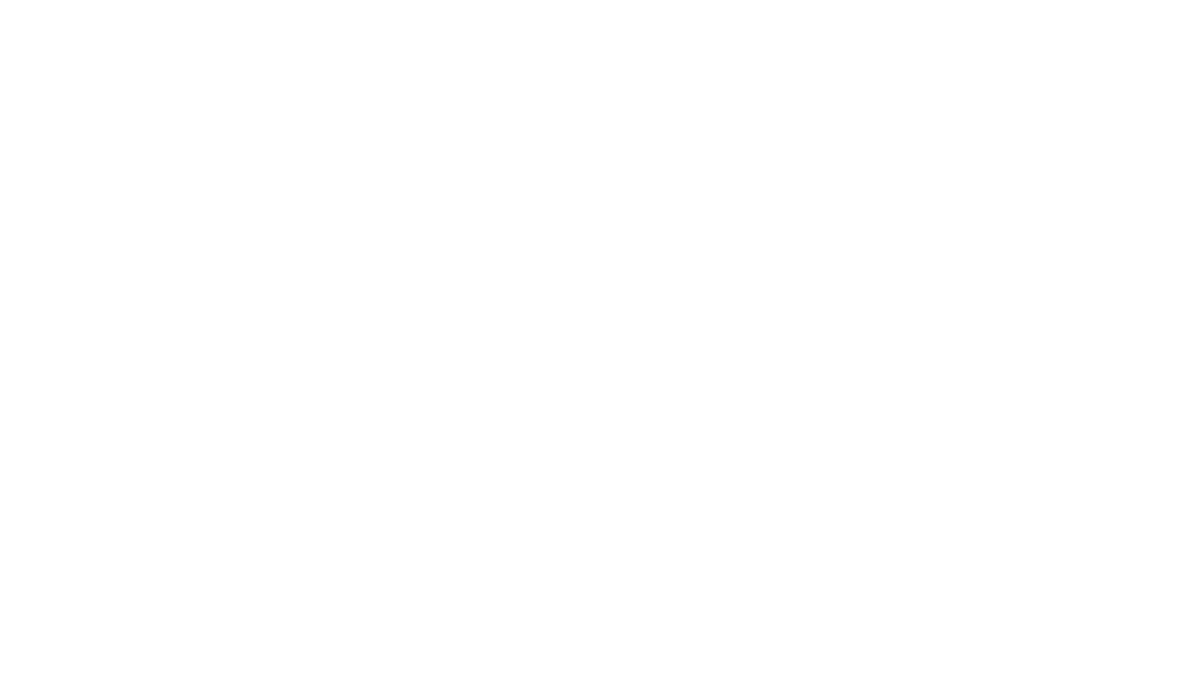
type input "Archebald"
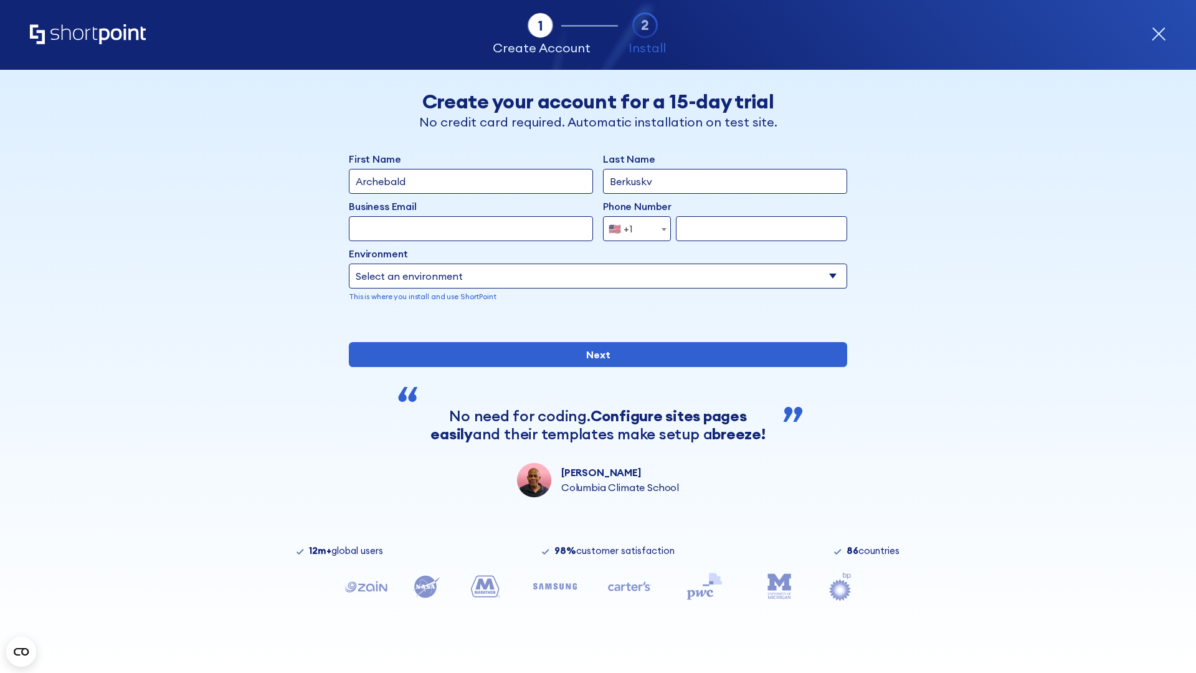
type input "Berkuskv"
type input "[EMAIL_ADDRESS][DOMAIN_NAME]"
type input "2125556789"
select select "SharePoint 2019 (On-Premise)"
type input "2125556789"
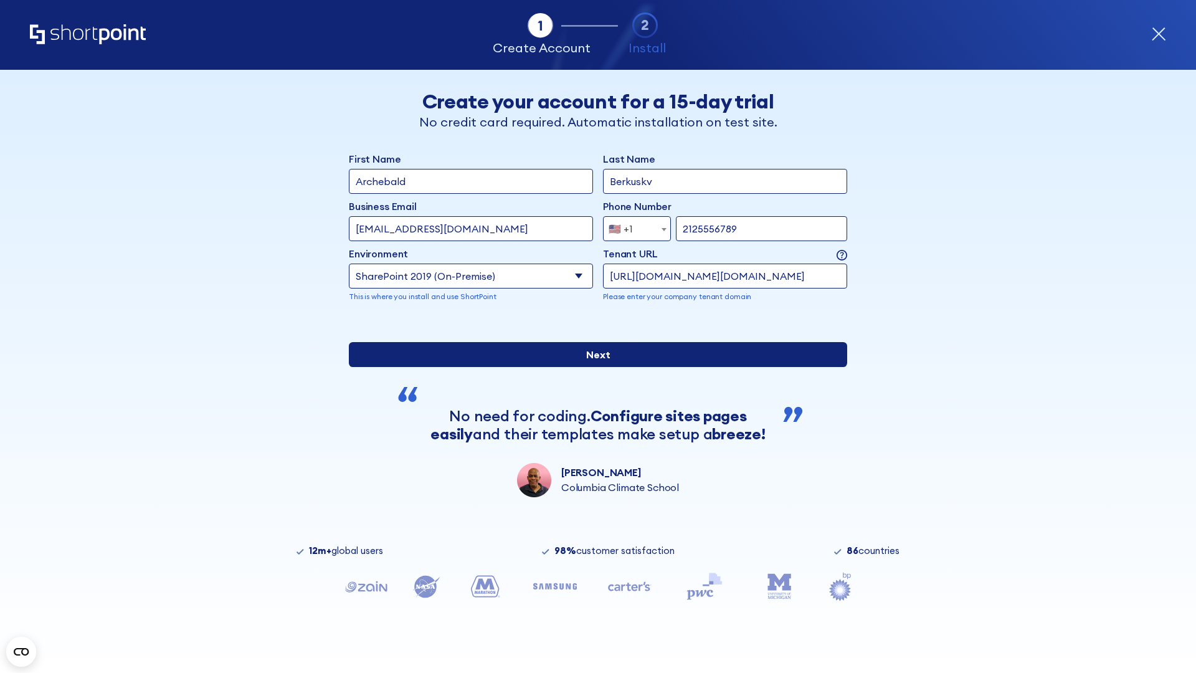
type input "http://malicious.com/sharepoint.com"
click at [593, 412] on div "First Name Archebald Last Name Berkuskv Business Email Invalid Email Address te…" at bounding box center [598, 324] width 498 height 346
click at [593, 367] on input "Next" at bounding box center [598, 354] width 498 height 25
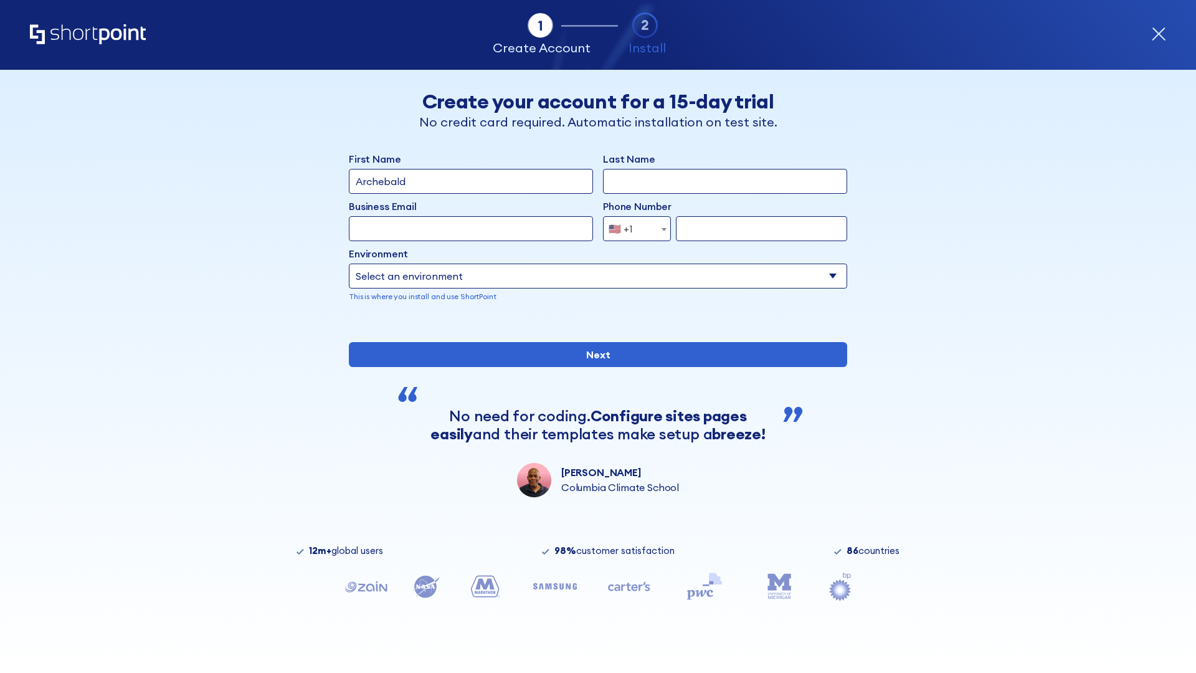
type input "Archebald"
type input "Berkuskv"
type input "[EMAIL_ADDRESS][DOMAIN_NAME]"
type input "2125556789"
select select "SharePoint 2019 (On-Premise)"
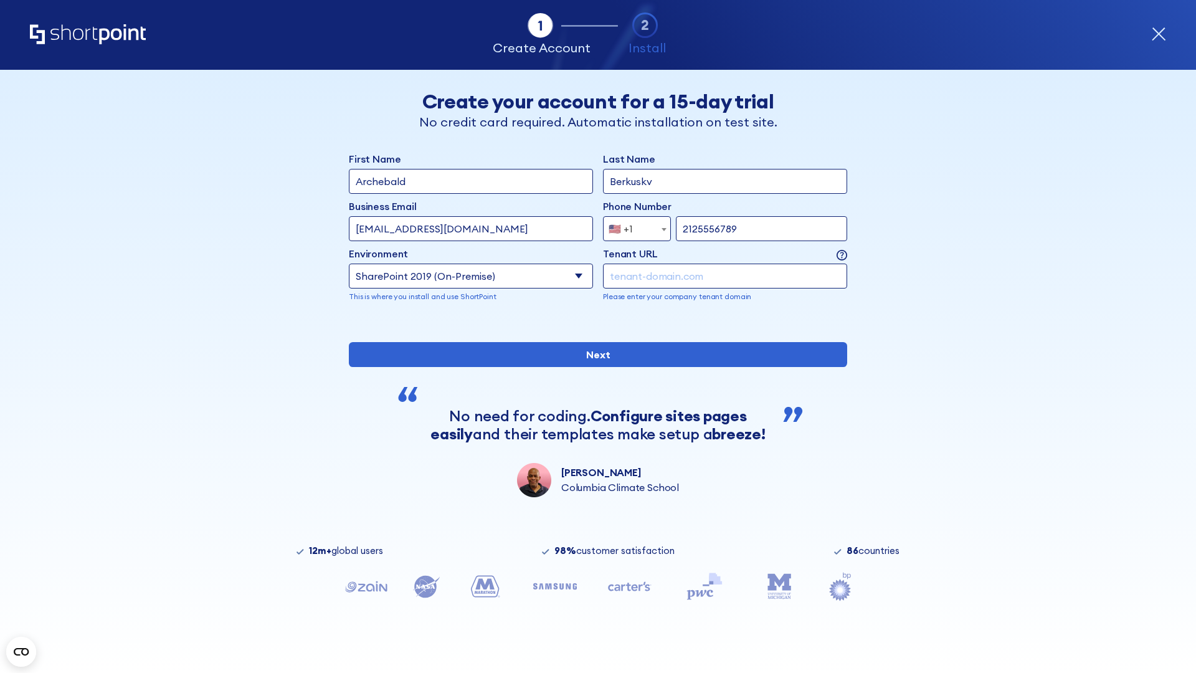
type input "2125556789"
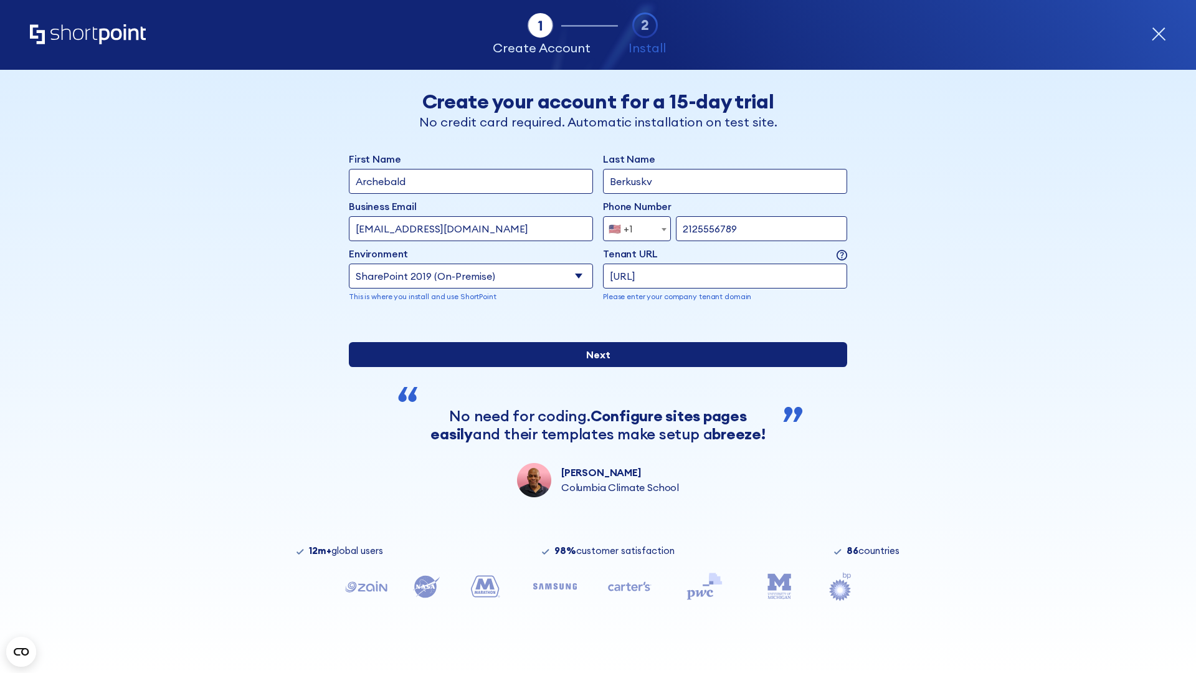
type input "ftp://site.sharepoint.dem"
click at [593, 411] on div "First Name Archebald Last Name Berkuskv Business Email Invalid Email Address [E…" at bounding box center [598, 324] width 498 height 346
click at [593, 367] on input "Next" at bounding box center [598, 354] width 498 height 25
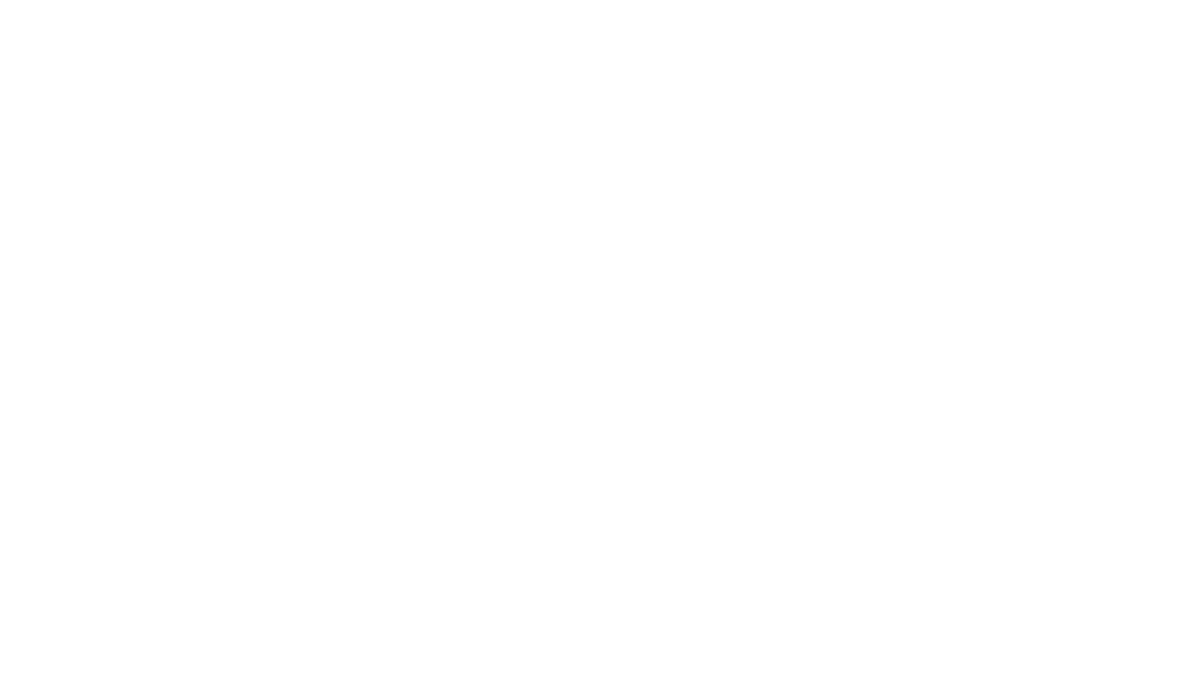
type input "Archebald"
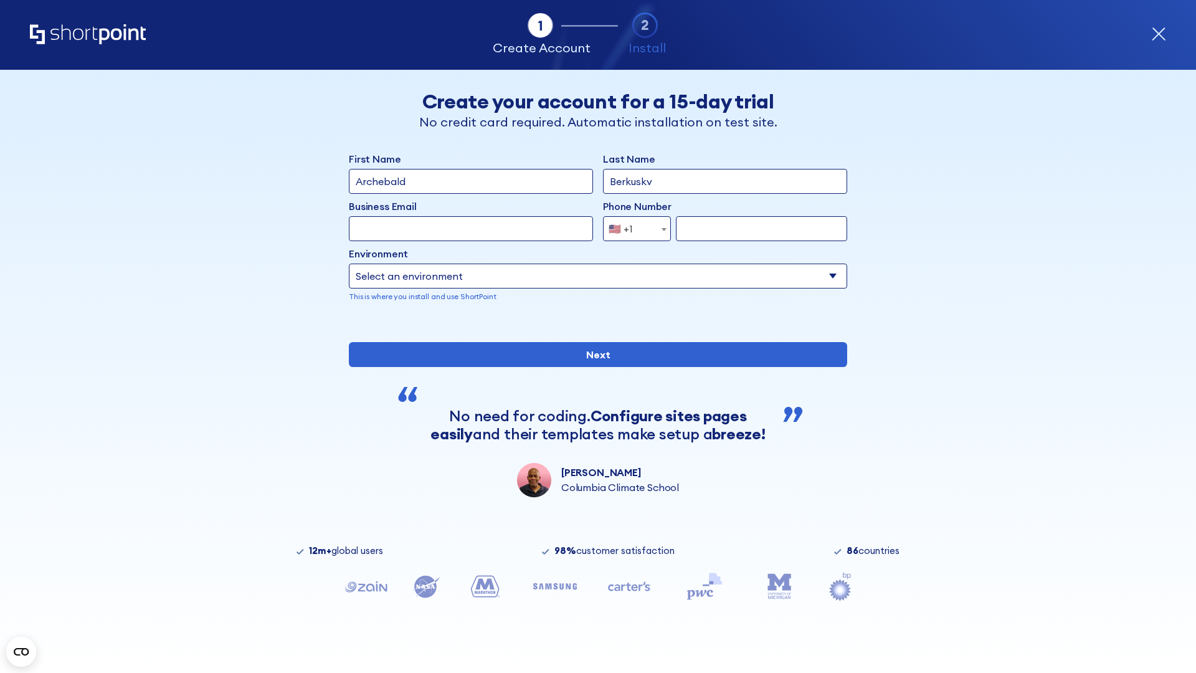
type input "Berkuskv"
type input "[EMAIL_ADDRESS][DOMAIN_NAME]"
type input "2125556789"
select select "SharePoint 2019 (On-Premise)"
type input "2125556789"
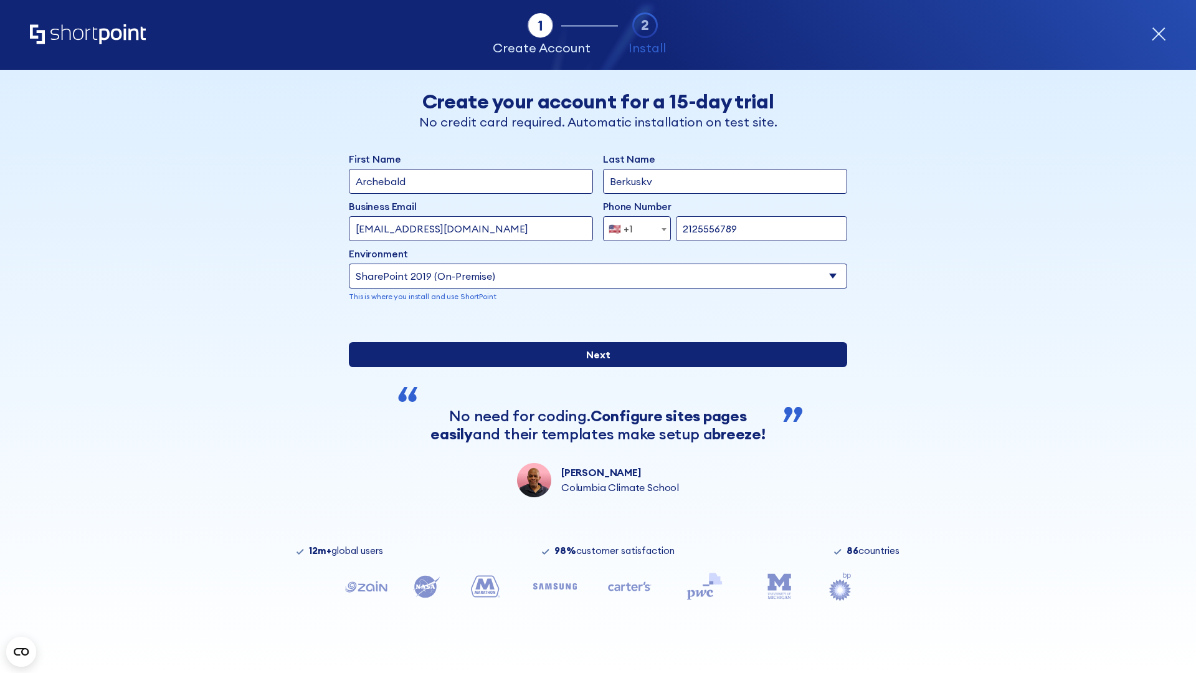
type input "https://sharepoint.com.evil.com"
click at [593, 414] on div "First Name Archebald Last Name Berkuskv Business Email Invalid Email Address te…" at bounding box center [598, 324] width 498 height 346
click at [593, 367] on input "Next" at bounding box center [598, 354] width 498 height 25
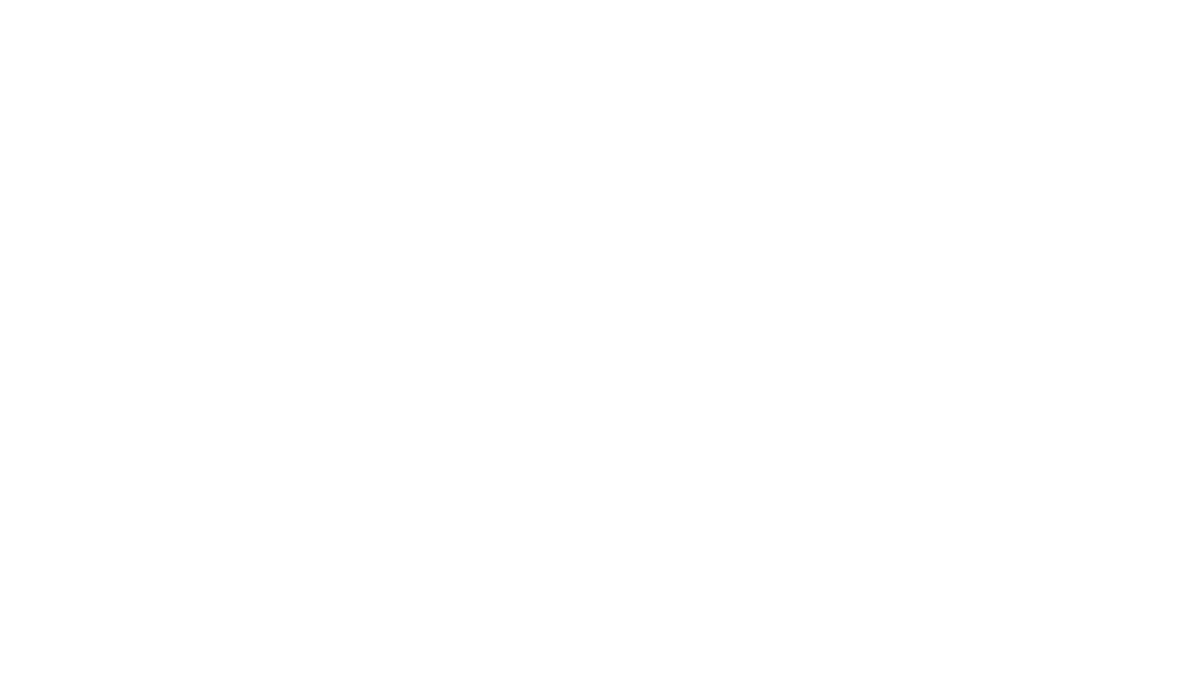
type input "Archebald"
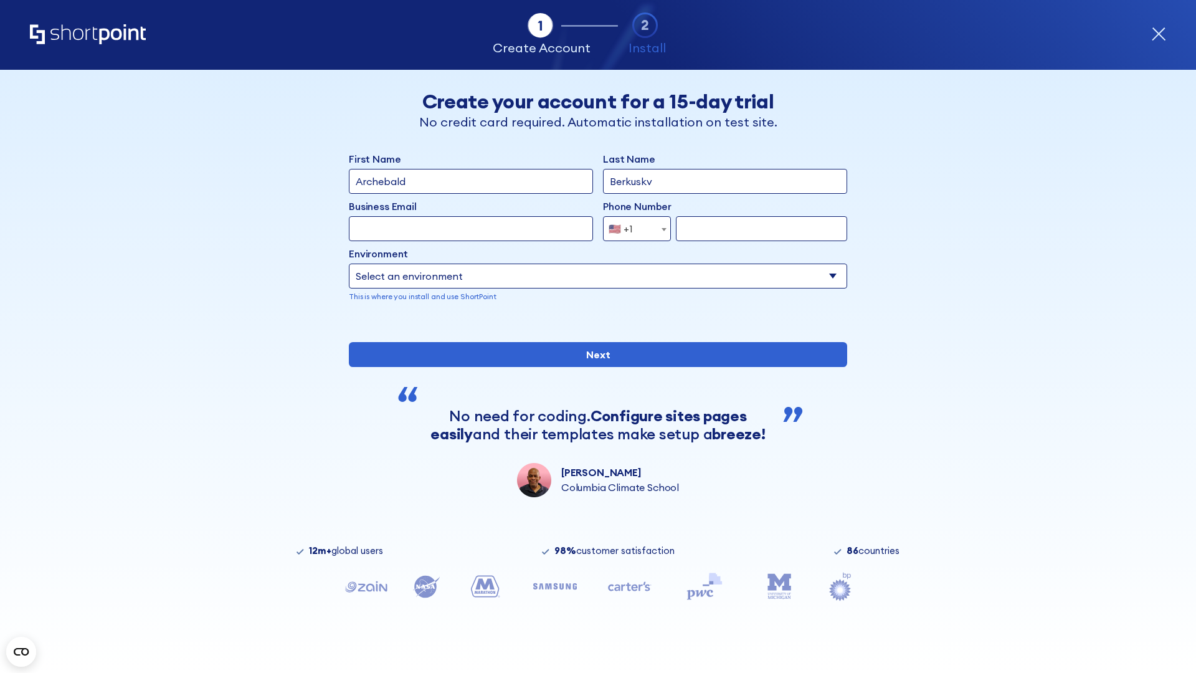
type input "Berkuskv"
type input "[EMAIL_ADDRESS][DOMAIN_NAME]"
type input "2125556789"
select select "SharePoint 2019 (On-Premise)"
type input "2125556789"
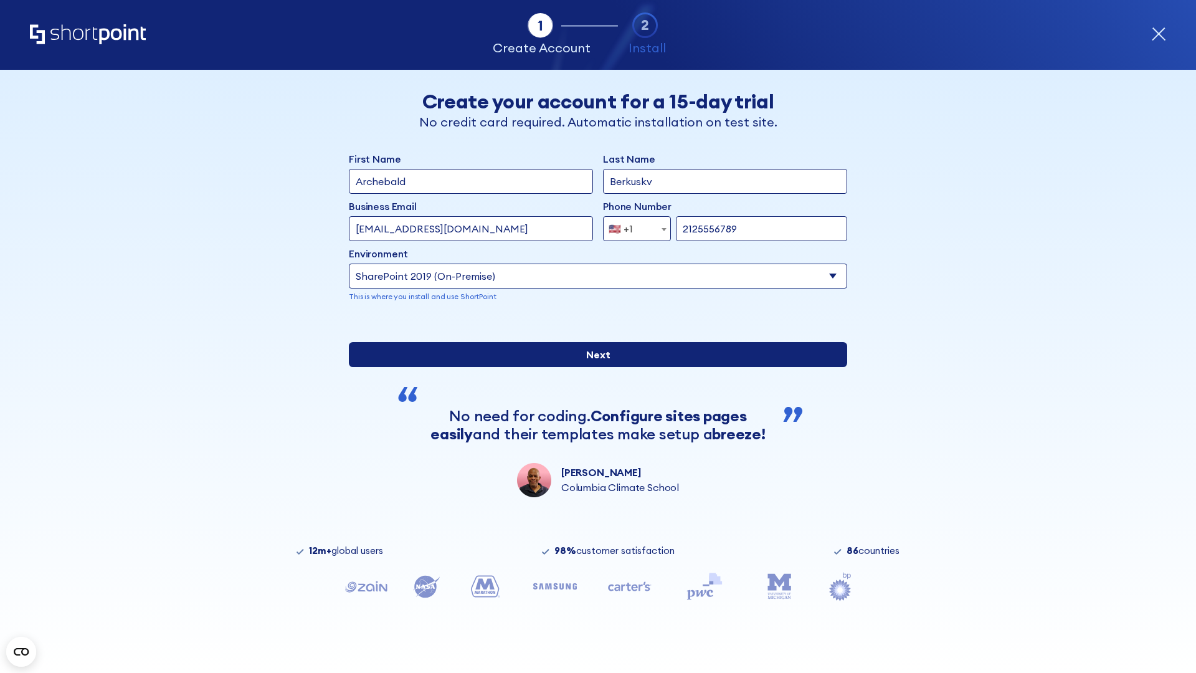
type input "https://yzrtre3nv.sharepoint.com"
click at [593, 419] on div "First Name Archebald Last Name Berkuskv Business Email Invalid Email Address te…" at bounding box center [598, 324] width 498 height 346
click at [593, 367] on input "Next" at bounding box center [598, 354] width 498 height 25
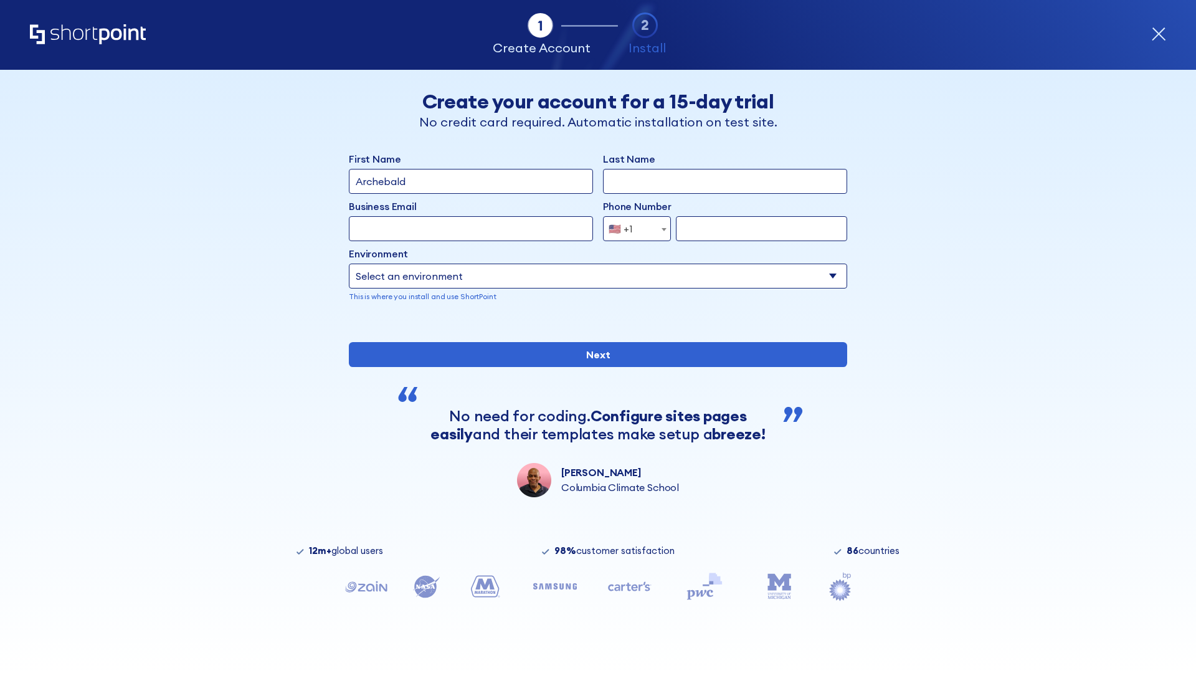
type input "Archebald"
type input "Berkuskv"
type input "[EMAIL_ADDRESS][DOMAIN_NAME]"
type input "2125556789"
select select "SharePoint 2019 (On-Premise)"
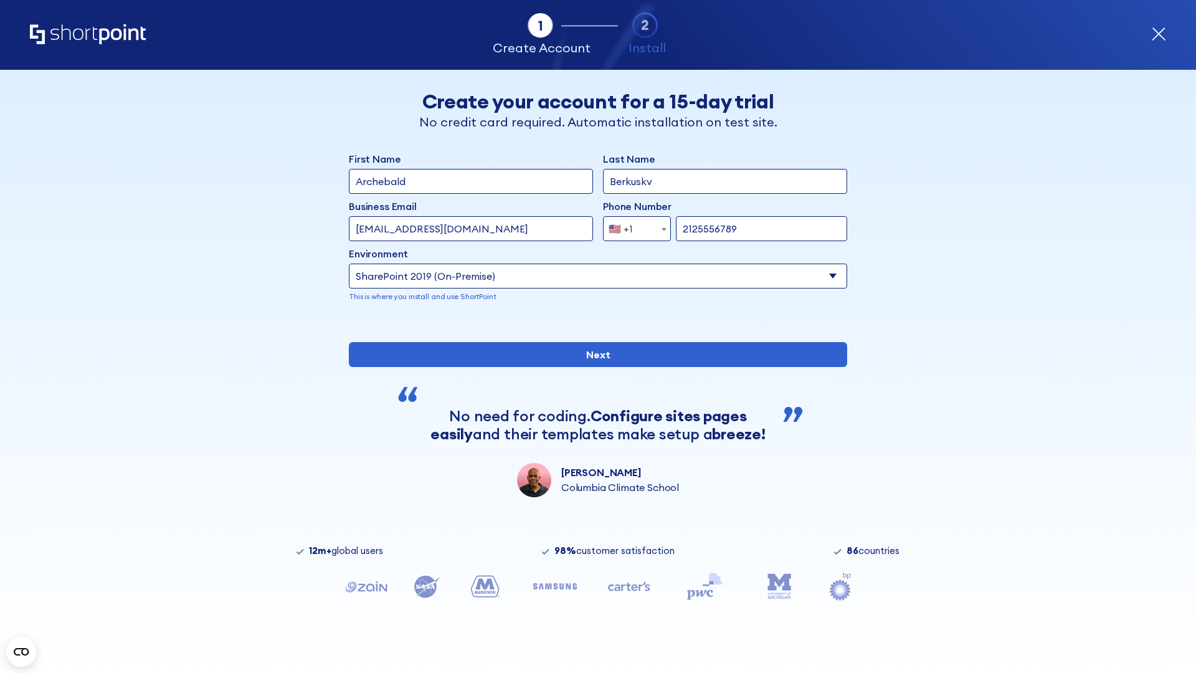
type input "2125556789"
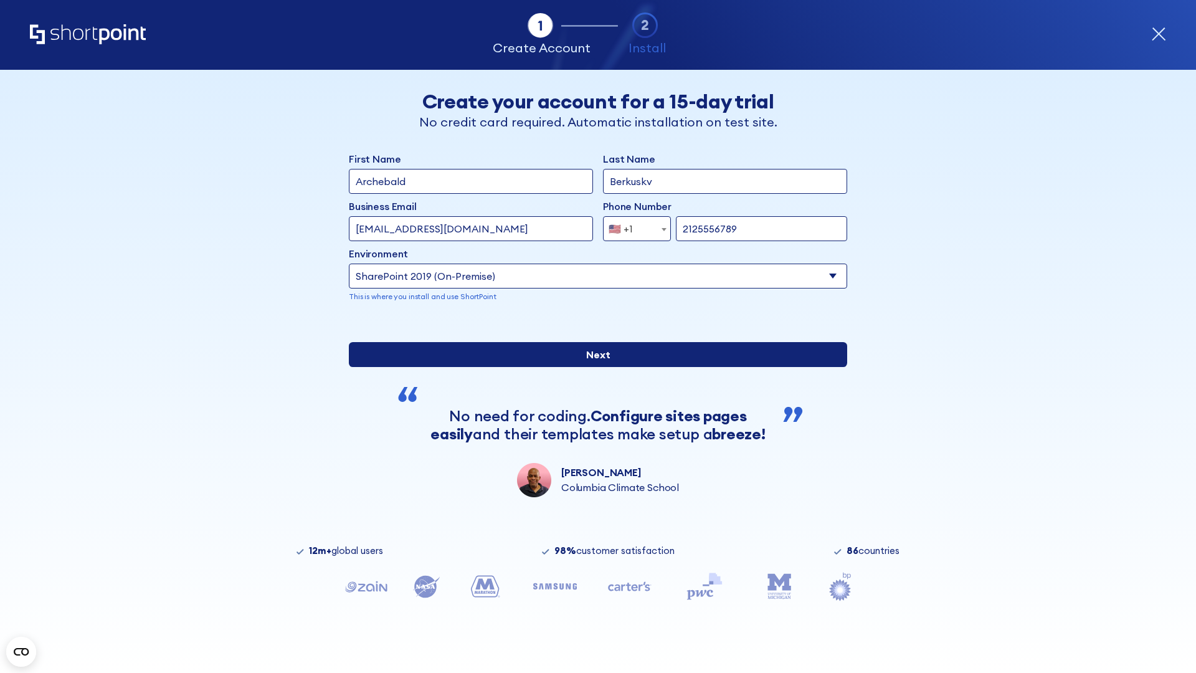
type input "https://project.sharepoint.cn"
click at [593, 426] on div "First Name Archebald Last Name Berkuskv Business Email Invalid Email Address te…" at bounding box center [598, 324] width 498 height 346
click at [593, 367] on input "Next" at bounding box center [598, 354] width 498 height 25
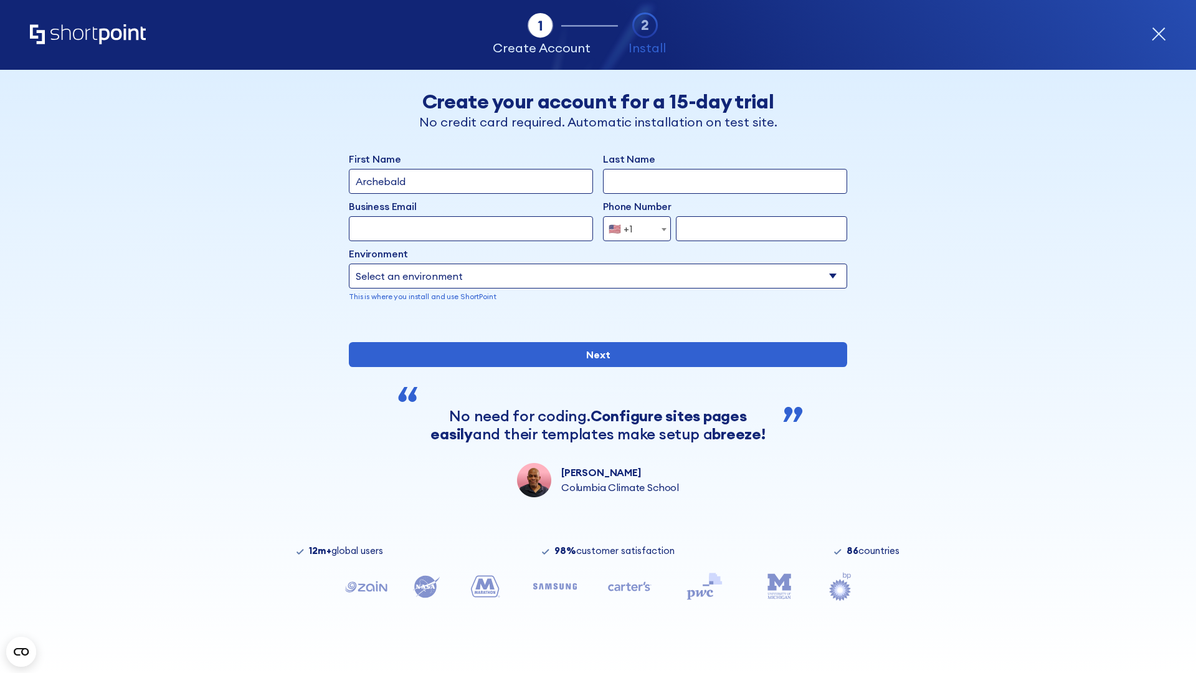
type input "Archebald"
type input "Berkuskv"
type input "[EMAIL_ADDRESS][DOMAIN_NAME]"
type input "2125556789"
select select "SharePoint 2019 (On-Premise)"
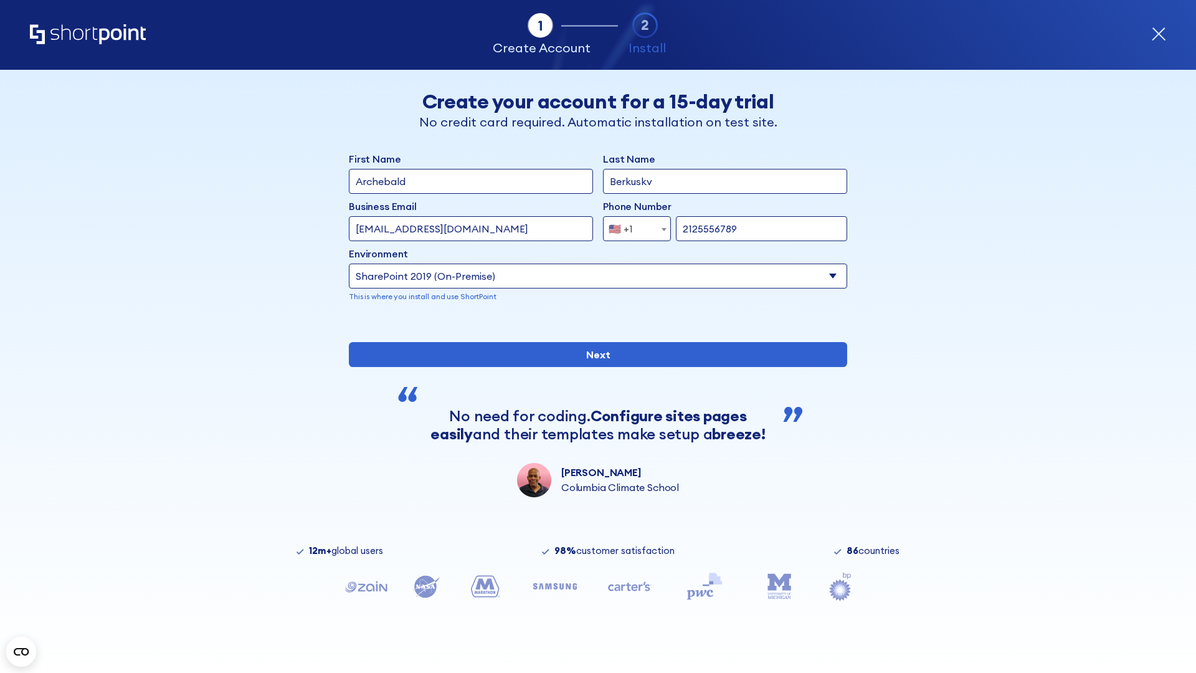
type input "2125556789"
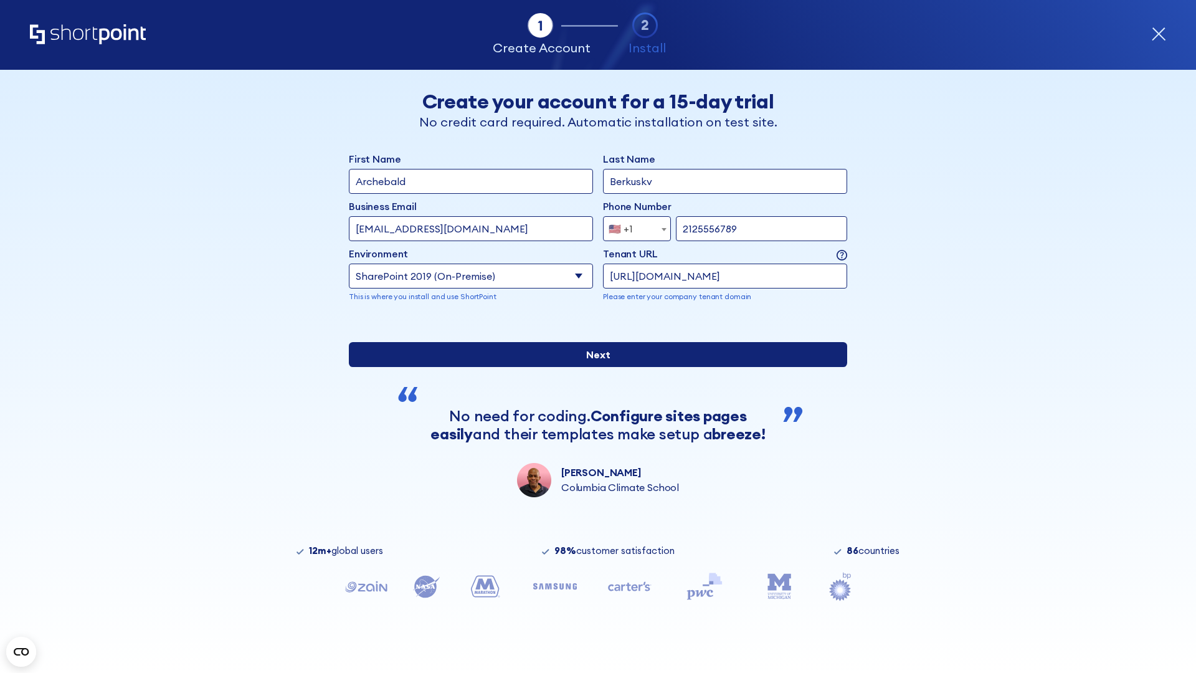
type input "https://intranet.sharepoint.de"
click at [593, 412] on div "First Name Archebald Last Name Berkuskv Business Email Invalid Email Address [E…" at bounding box center [598, 324] width 498 height 346
click at [593, 367] on input "Next" at bounding box center [598, 354] width 498 height 25
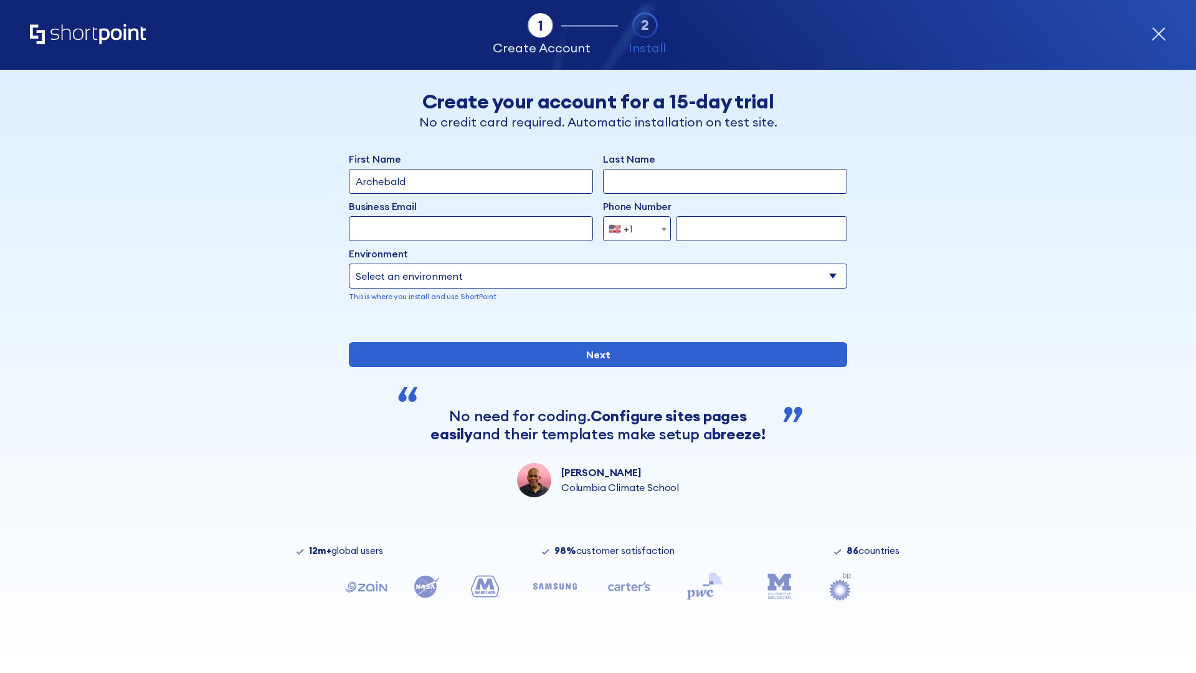
type input "Archebald"
type input "Berkuskv"
type input "[EMAIL_ADDRESS][DOMAIN_NAME]"
type input "2125556789"
select select "SharePoint 2019 (On-Premise)"
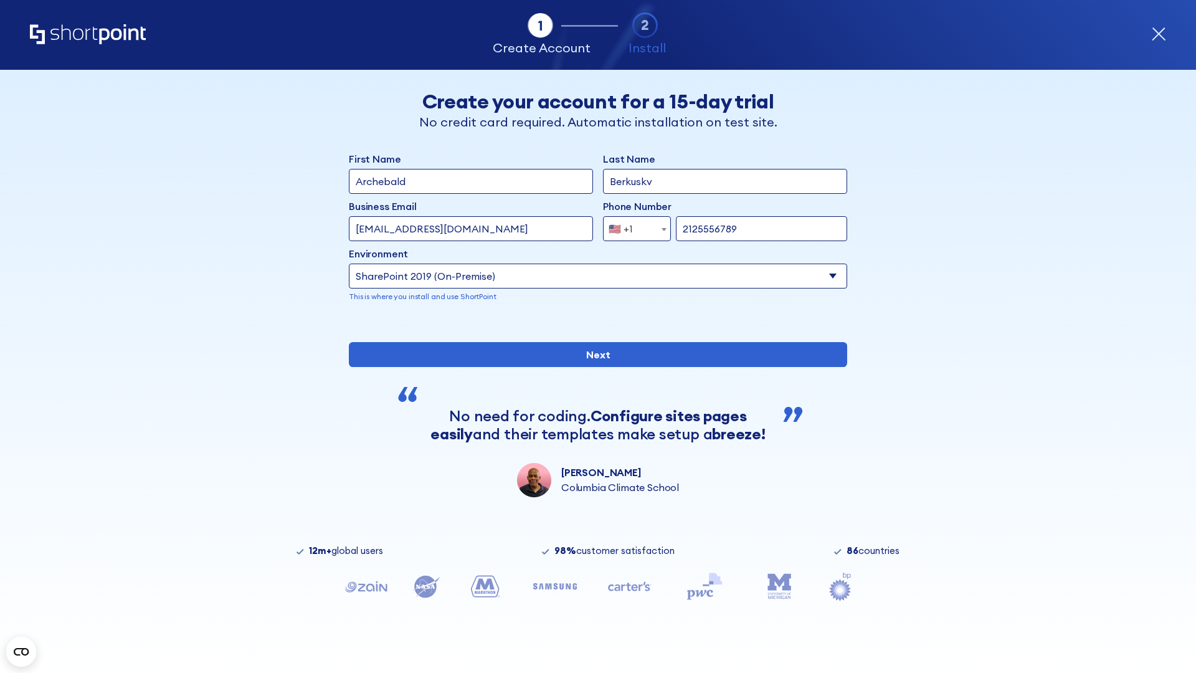
type input "2125556789"
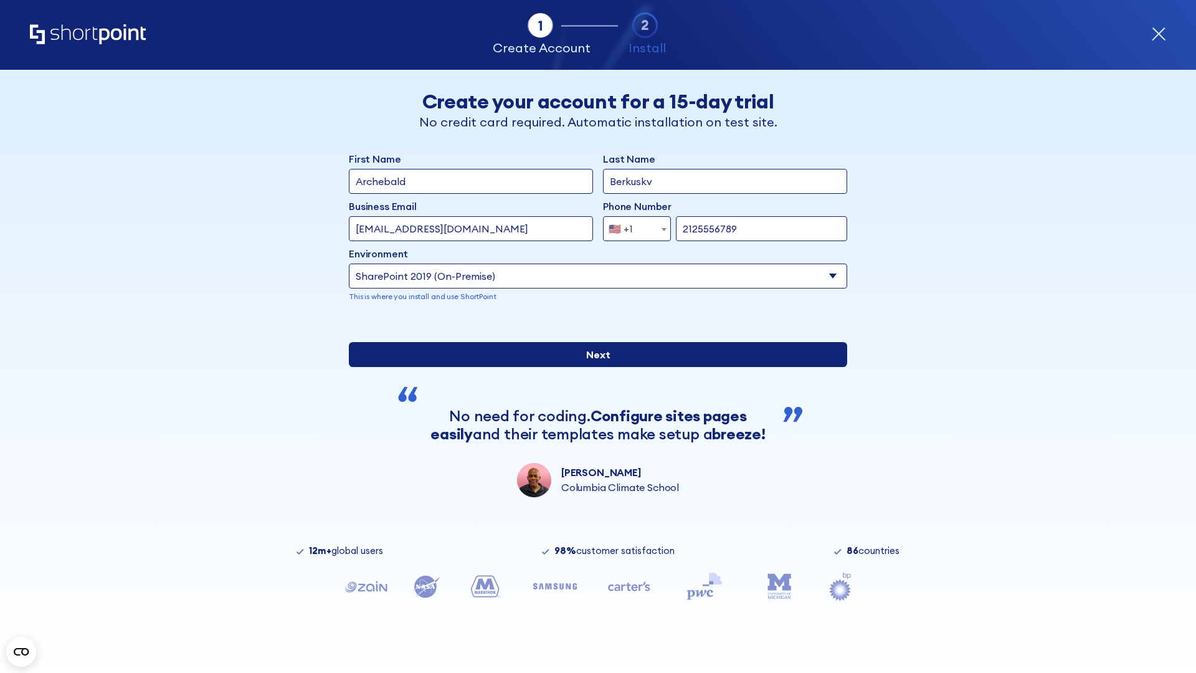
type input "[URL][DOMAIN_NAME]"
click at [593, 418] on div "First Name Archebald Last Name Berkuskv Business Email Invalid Email Address te…" at bounding box center [598, 324] width 498 height 346
click at [593, 367] on input "Next" at bounding box center [598, 354] width 498 height 25
